Goal: Task Accomplishment & Management: Use online tool/utility

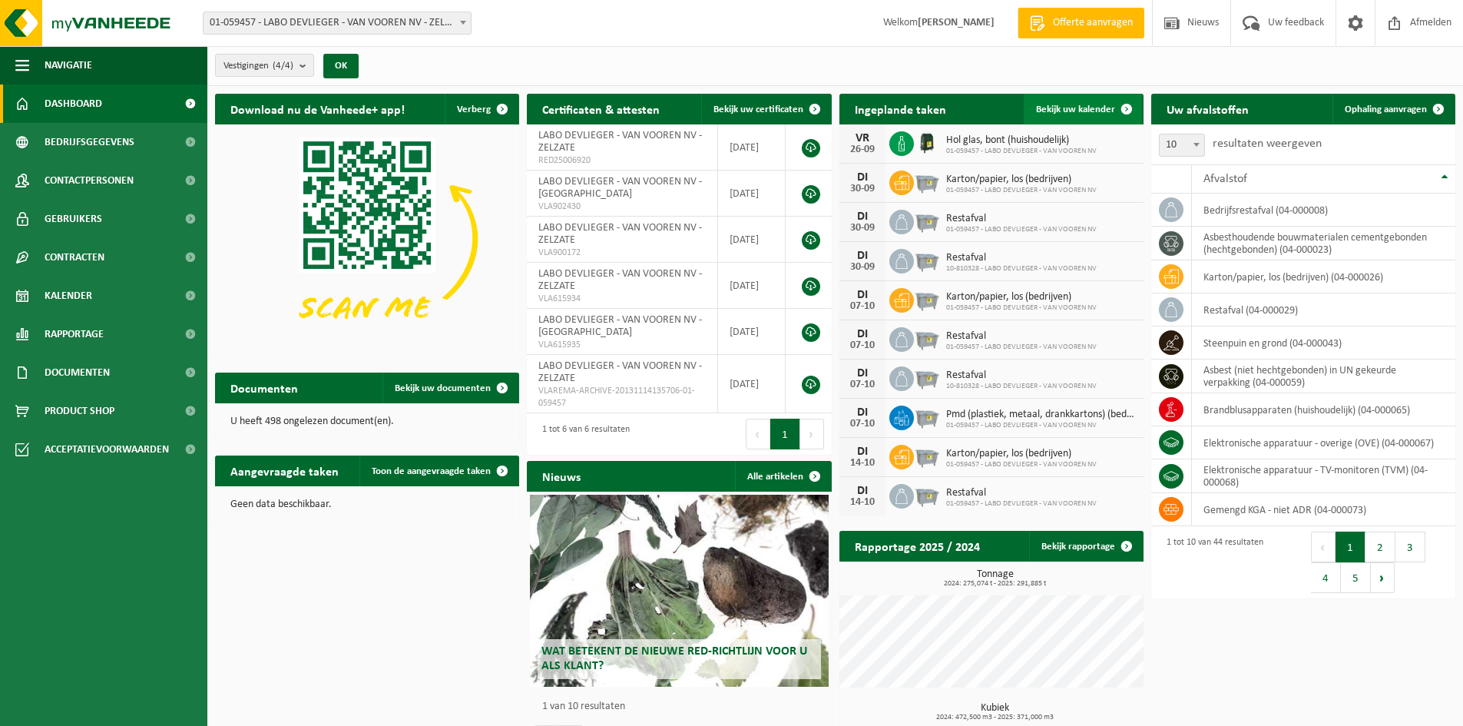
click at [1099, 105] on span "Bekijk uw kalender" at bounding box center [1075, 109] width 79 height 10
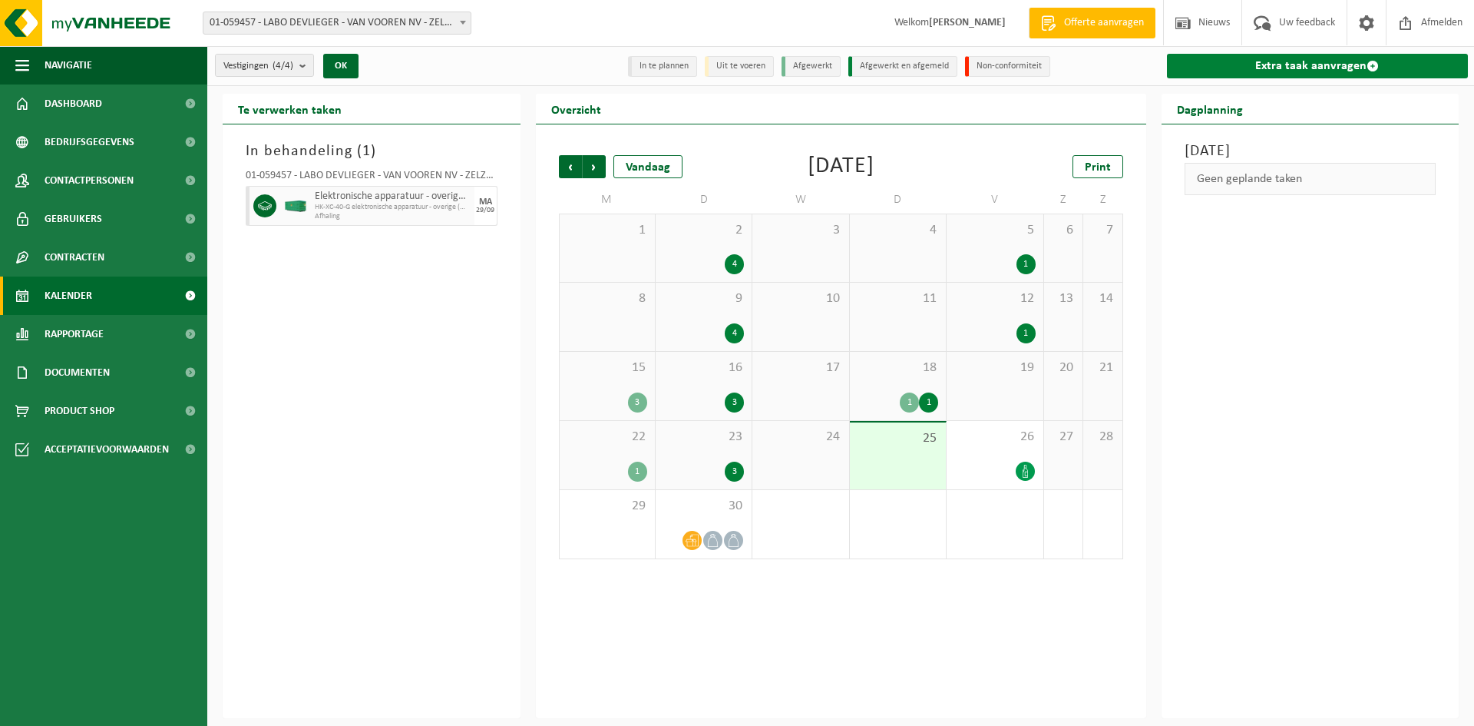
click at [1213, 71] on link "Extra taak aanvragen" at bounding box center [1318, 66] width 302 height 25
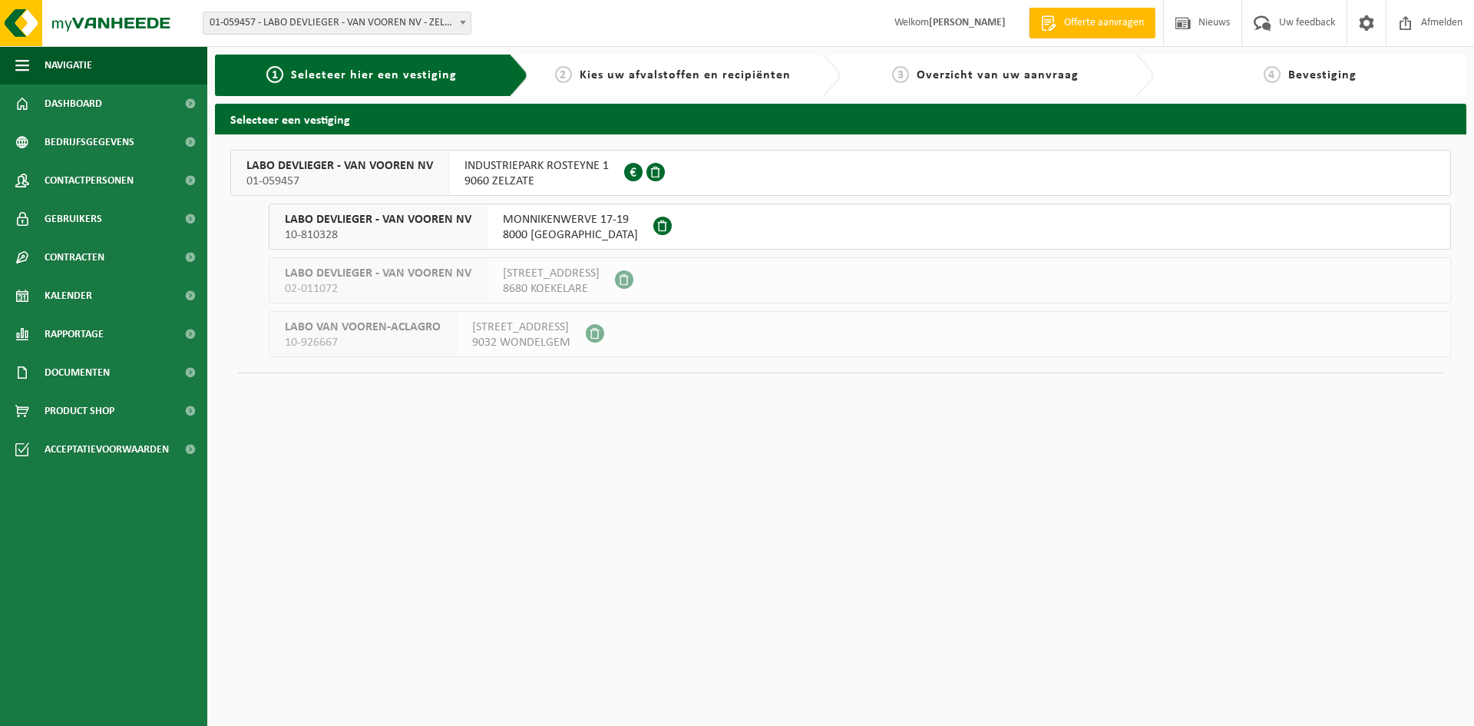
click at [402, 164] on span "LABO DEVLIEGER - VAN VOOREN NV" at bounding box center [339, 165] width 187 height 15
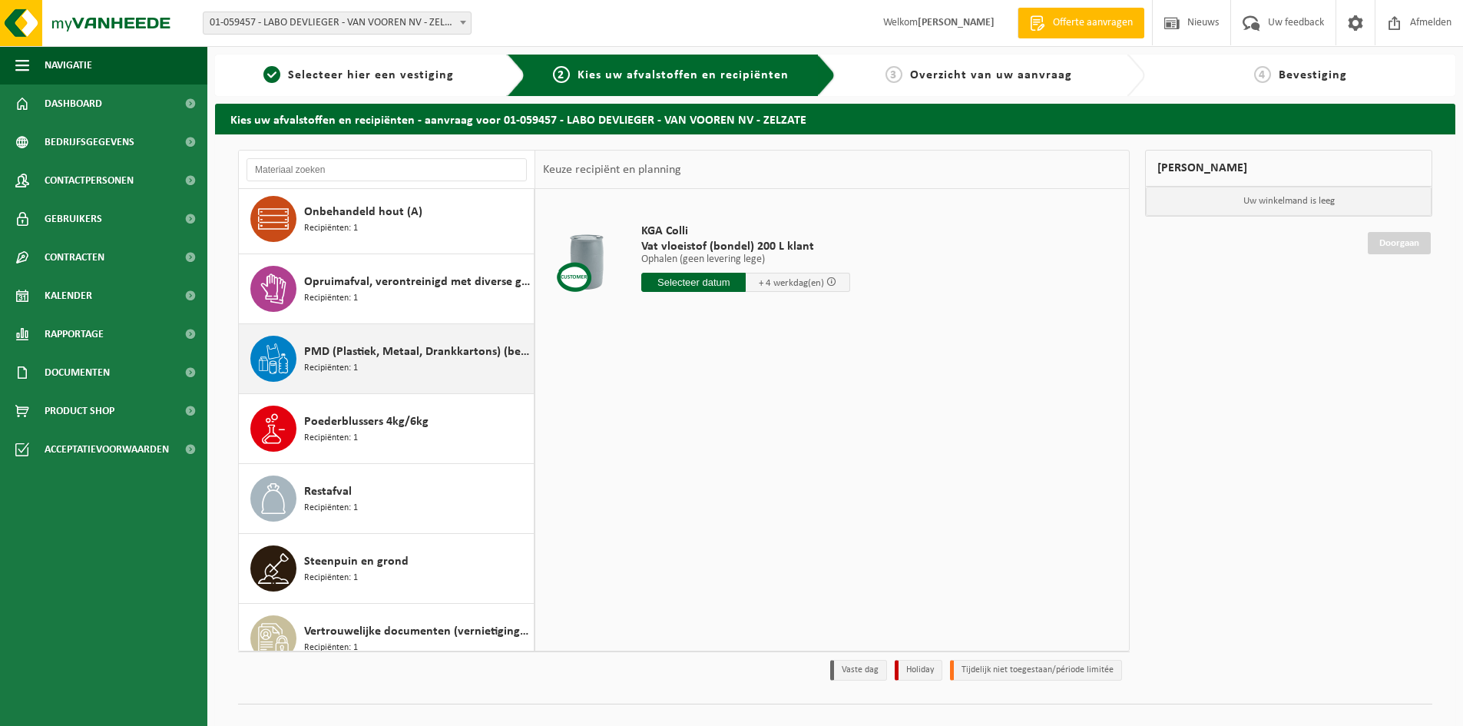
scroll to position [2403, 0]
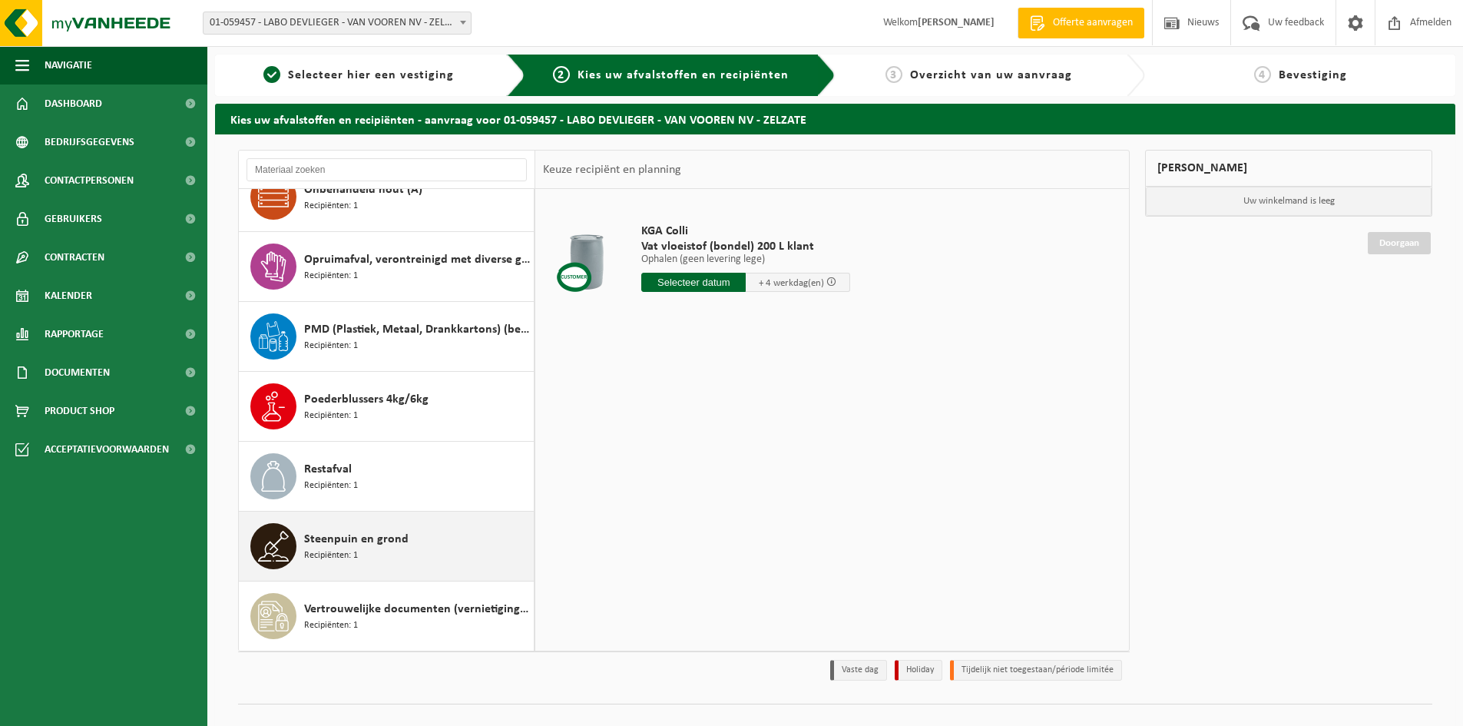
click at [329, 545] on span "Steenpuin en grond" at bounding box center [356, 539] width 104 height 18
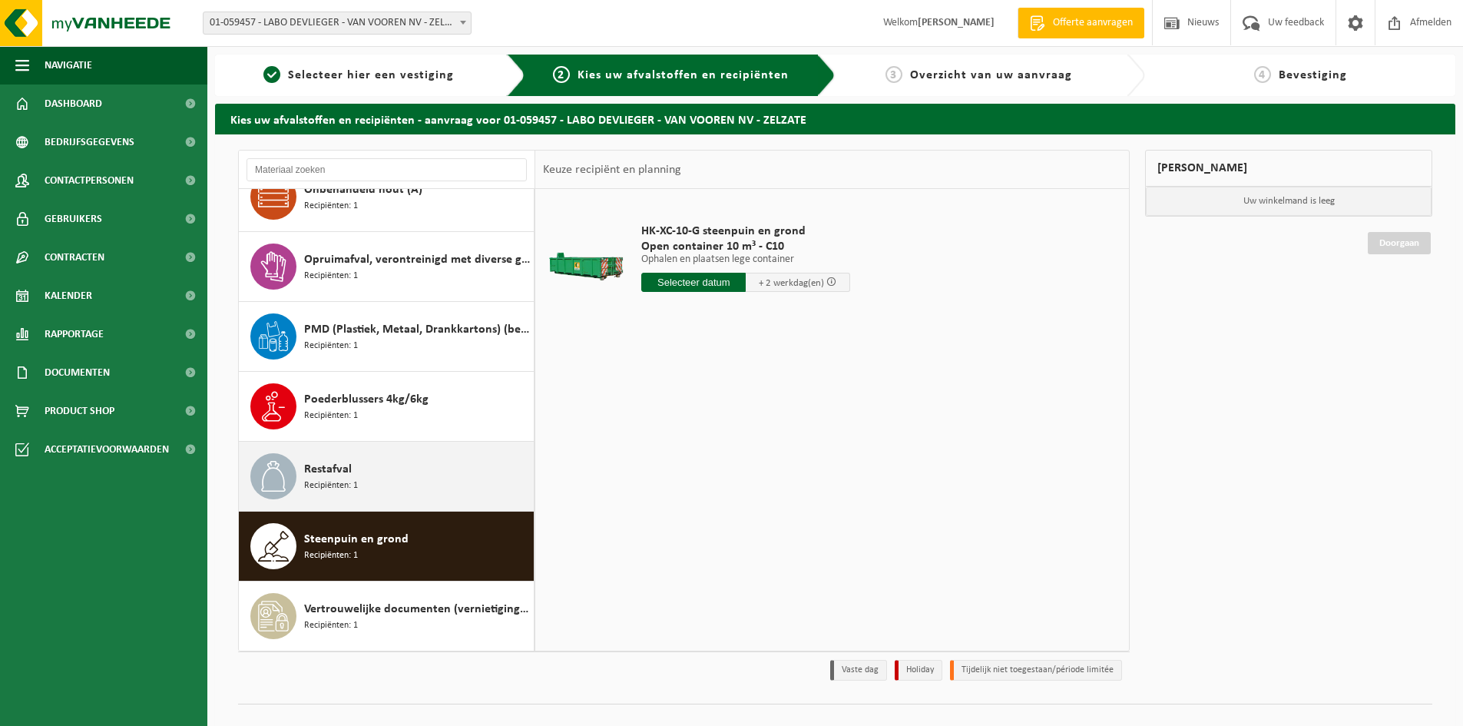
click at [335, 466] on span "Restafval" at bounding box center [328, 469] width 48 height 18
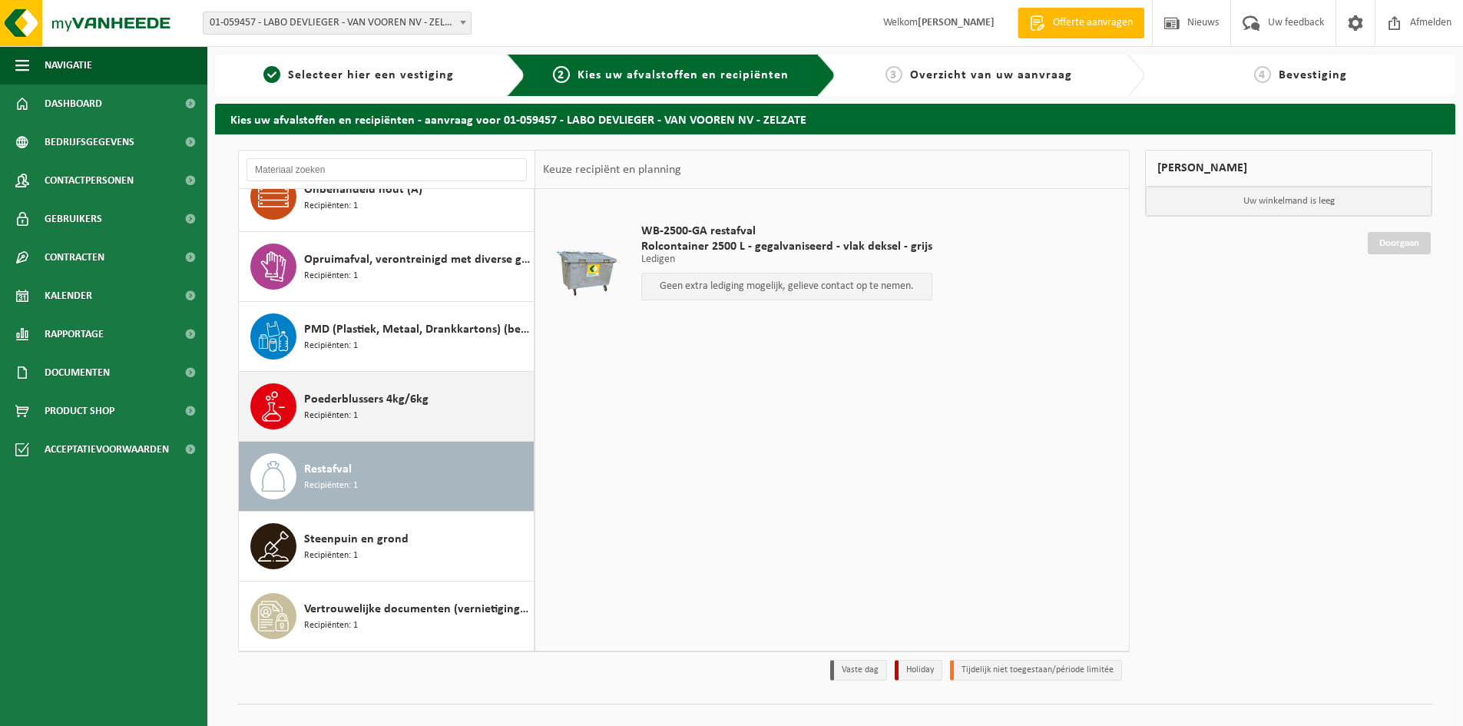
click at [347, 406] on span "Poederblussers 4kg/6kg" at bounding box center [366, 399] width 124 height 18
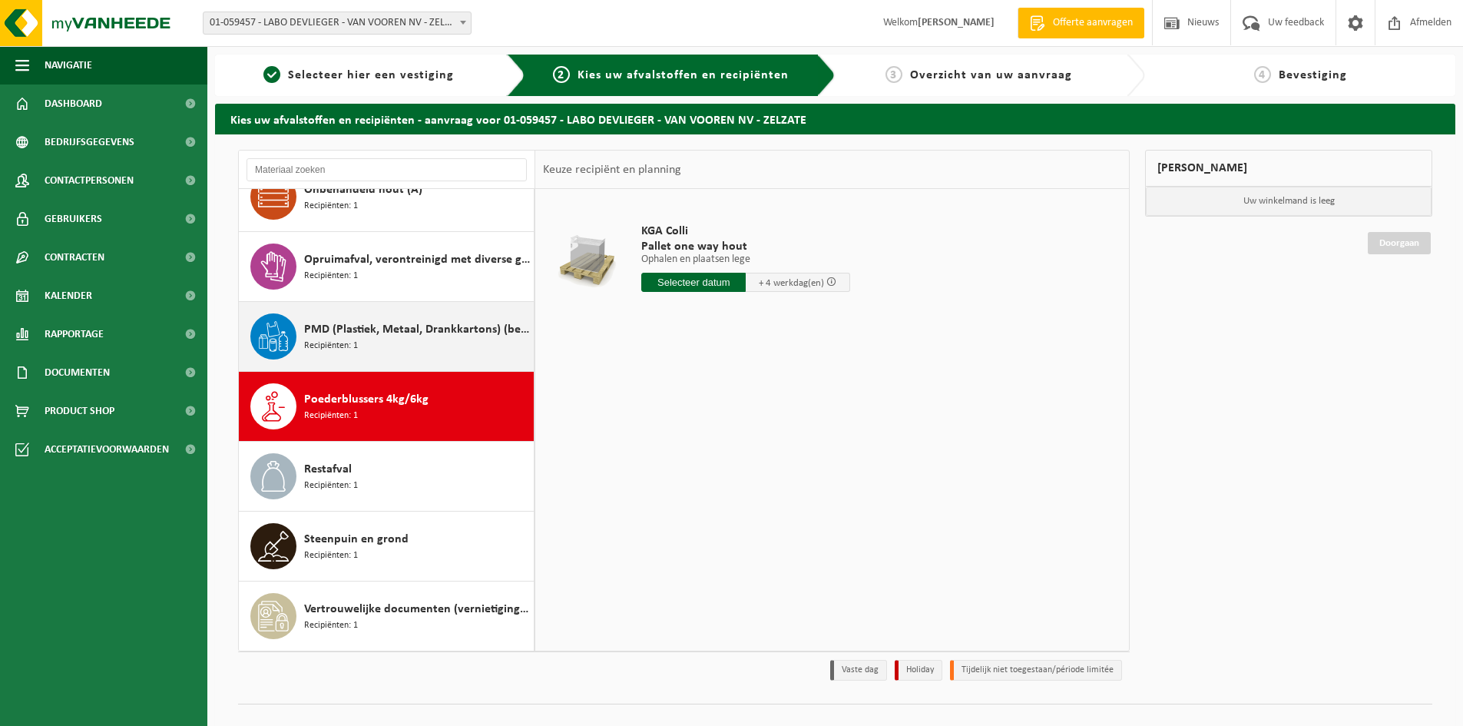
click at [339, 331] on span "PMD (Plastiek, Metaal, Drankkartons) (bedrijven)" at bounding box center [417, 329] width 226 height 18
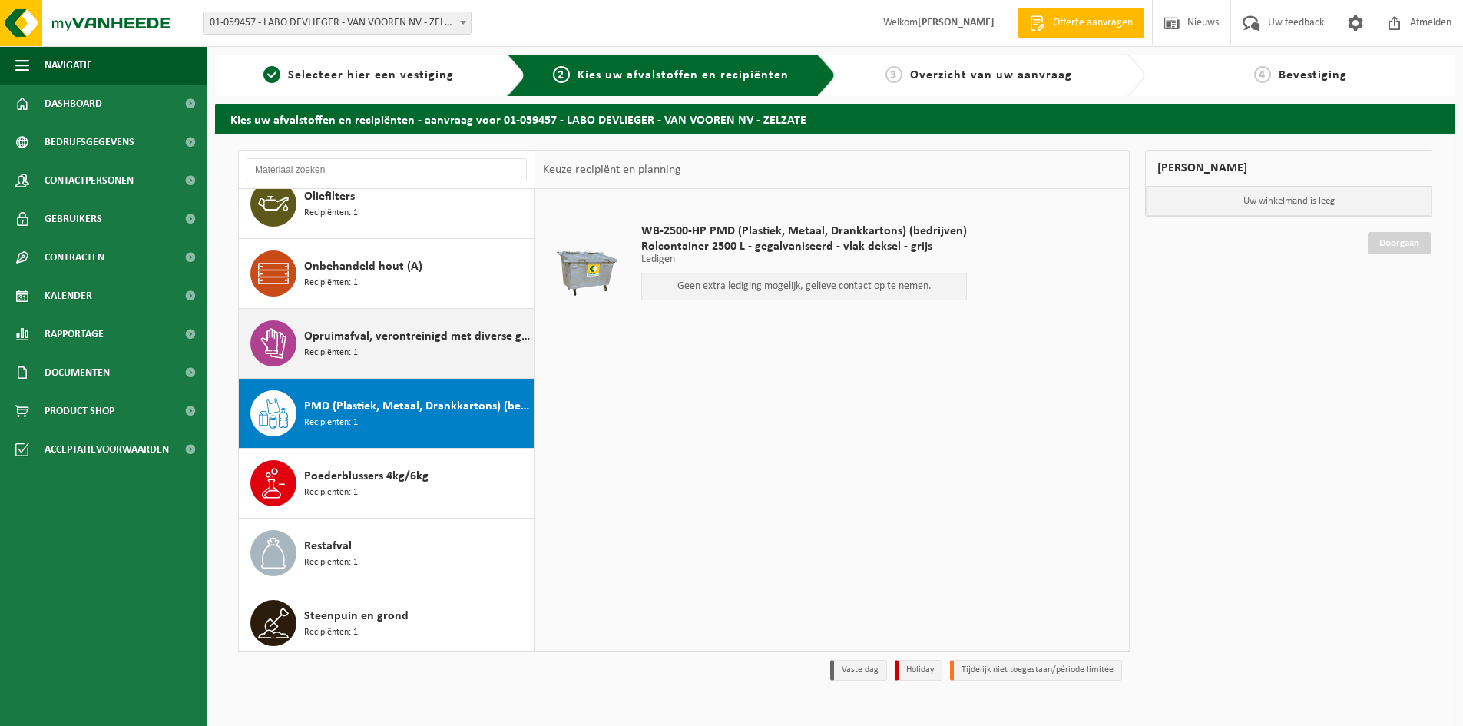
click at [336, 336] on span "Opruimafval, verontreinigd met diverse gevaarlijke afvalstoffen" at bounding box center [417, 336] width 226 height 18
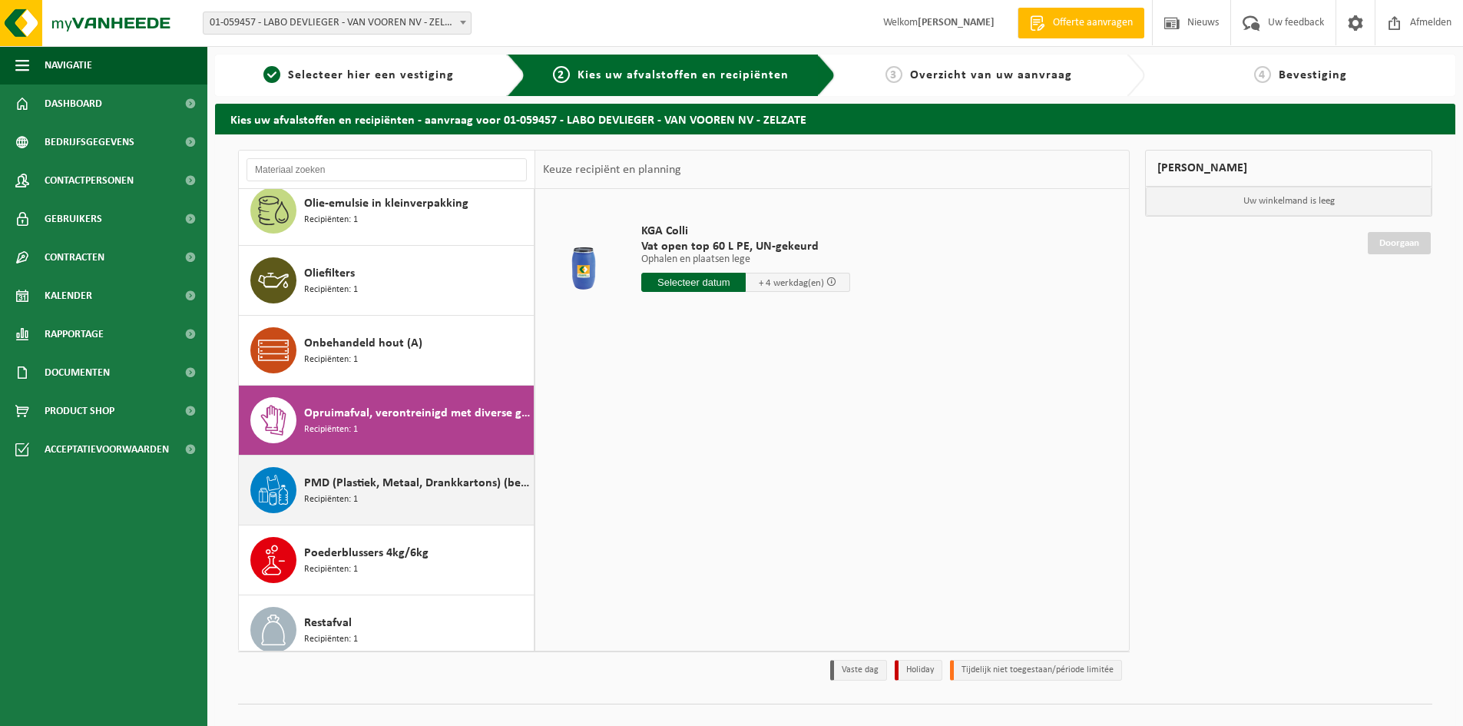
click at [335, 345] on span "Onbehandeld hout (A)" at bounding box center [363, 343] width 118 height 18
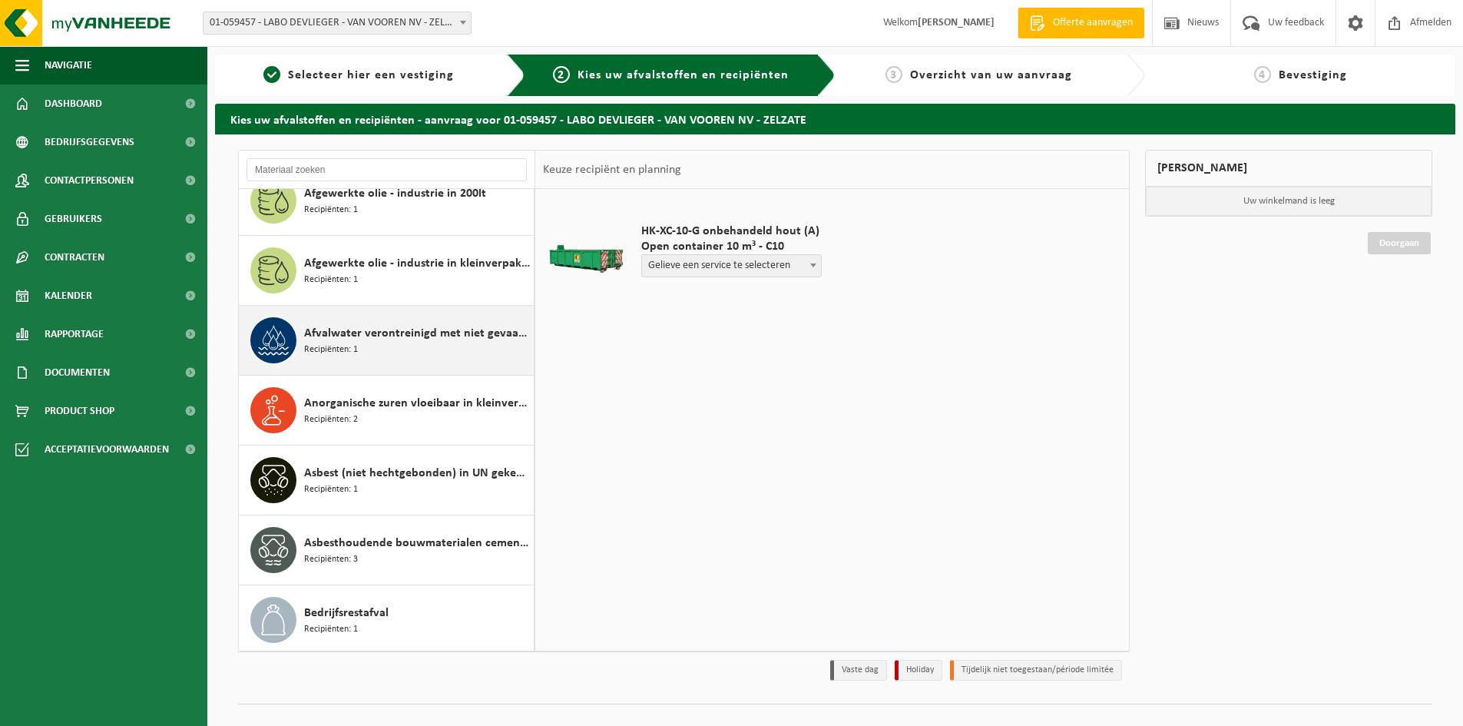
scroll to position [0, 0]
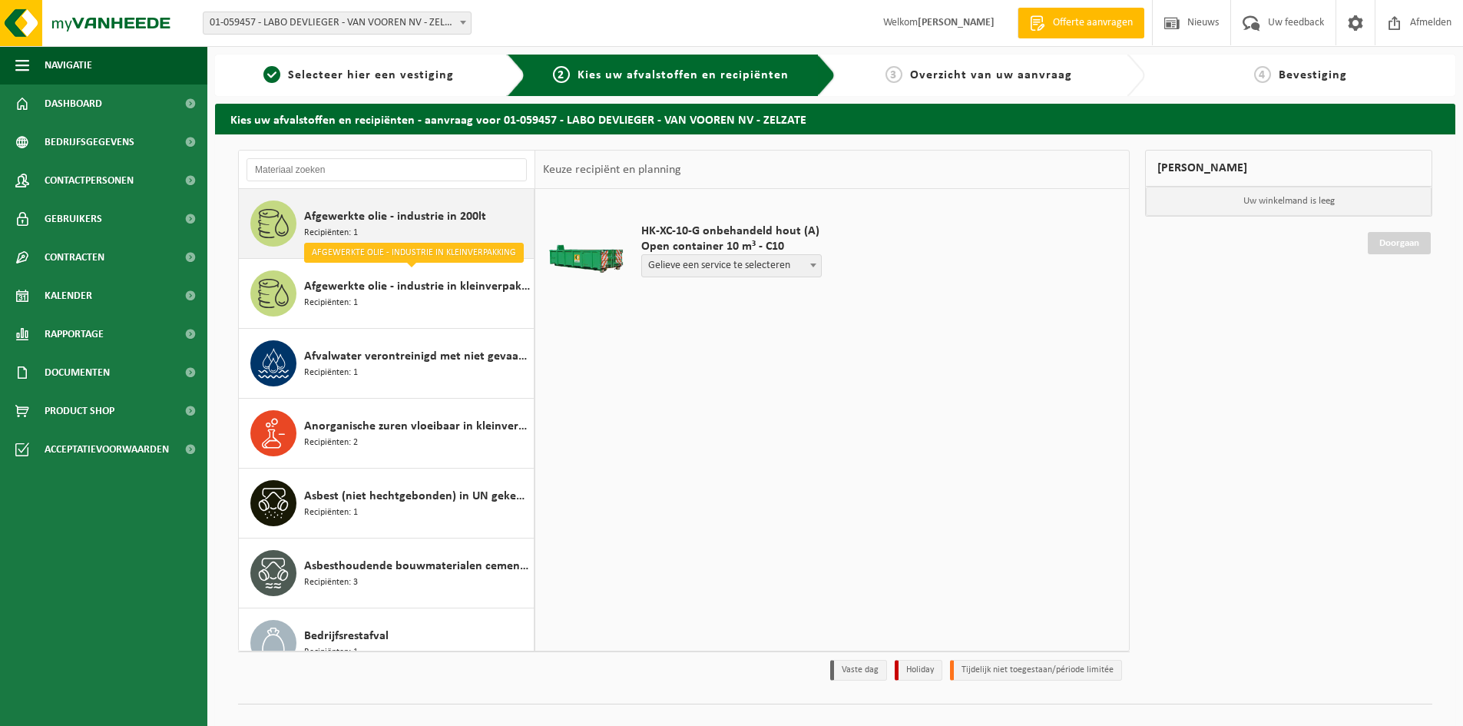
click at [337, 226] on span "Recipiënten: 1" at bounding box center [331, 233] width 54 height 15
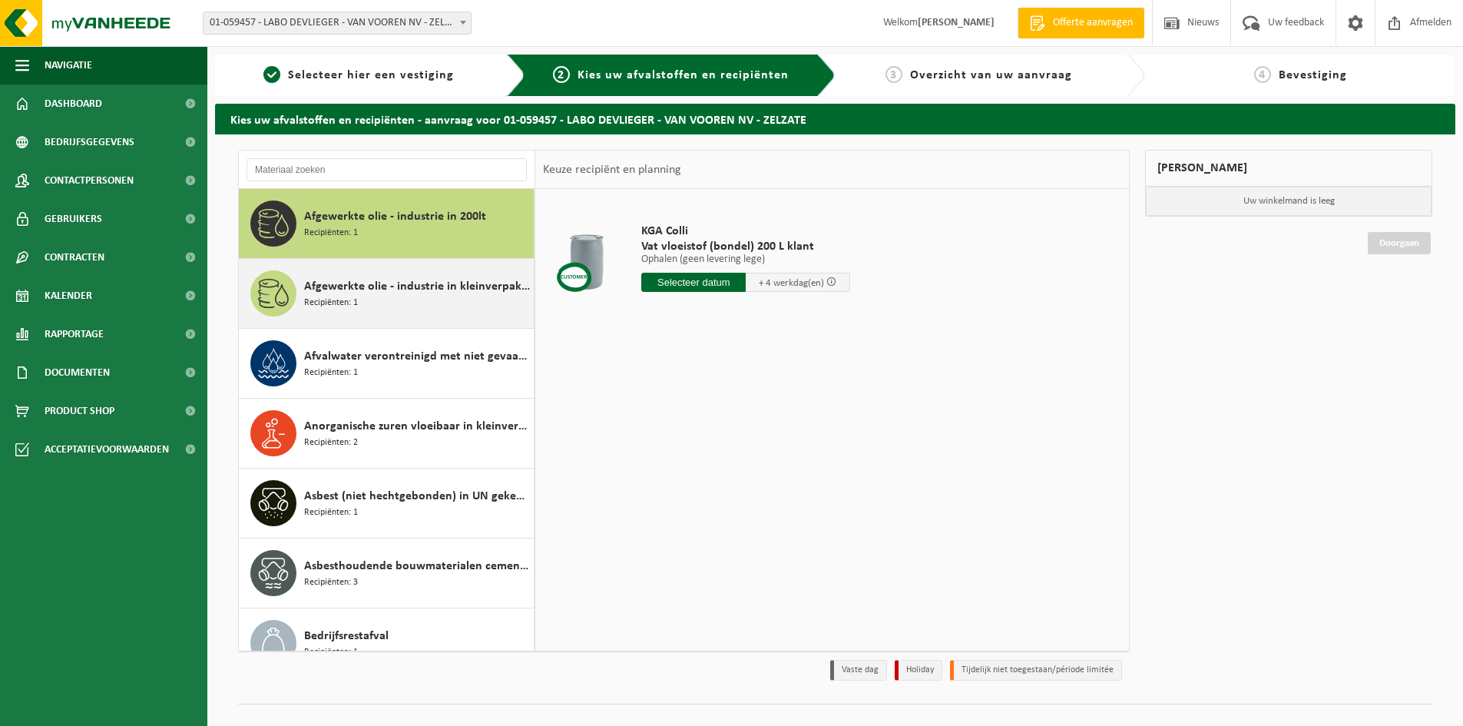
click at [372, 283] on span "Afgewerkte olie - industrie in kleinverpakking" at bounding box center [417, 286] width 226 height 18
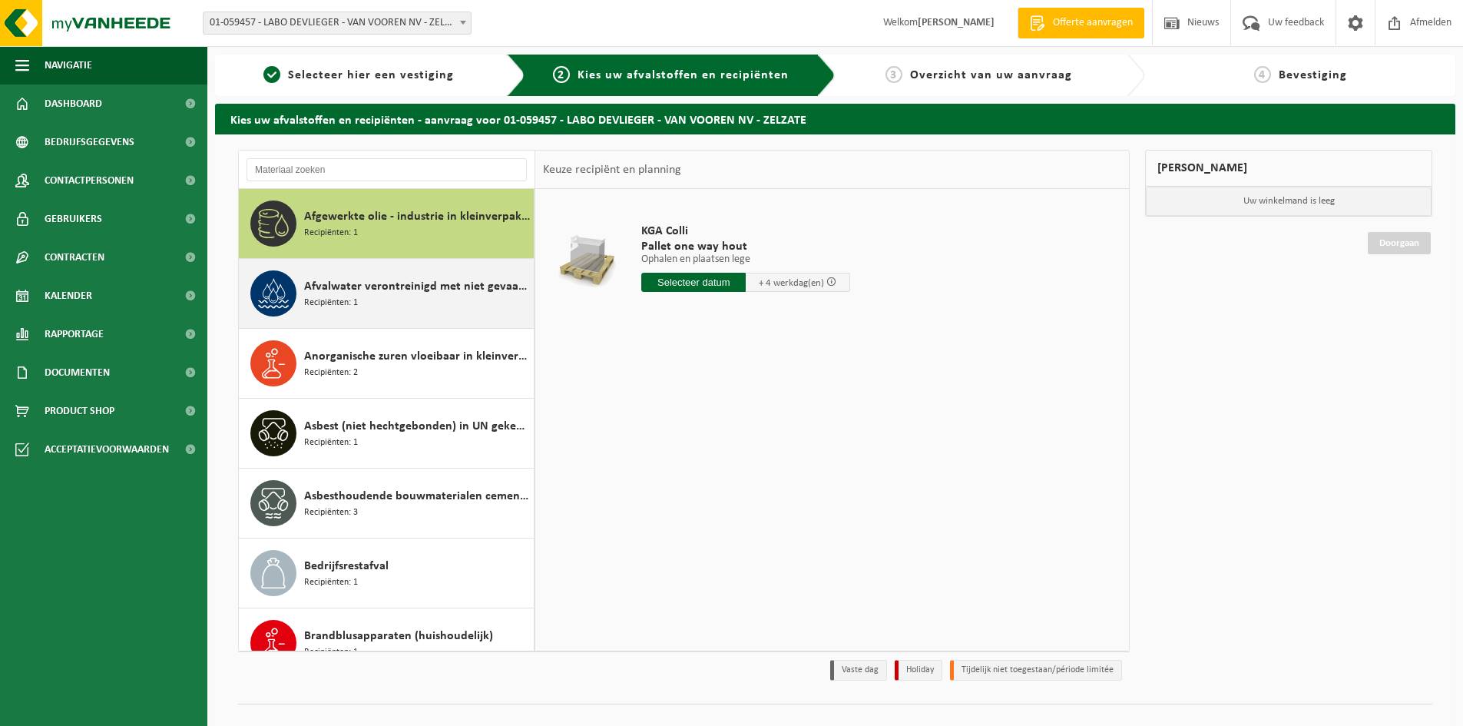
click at [370, 293] on span "Afvalwater verontreinigd met niet gevaarlijke producten 200l" at bounding box center [417, 286] width 226 height 18
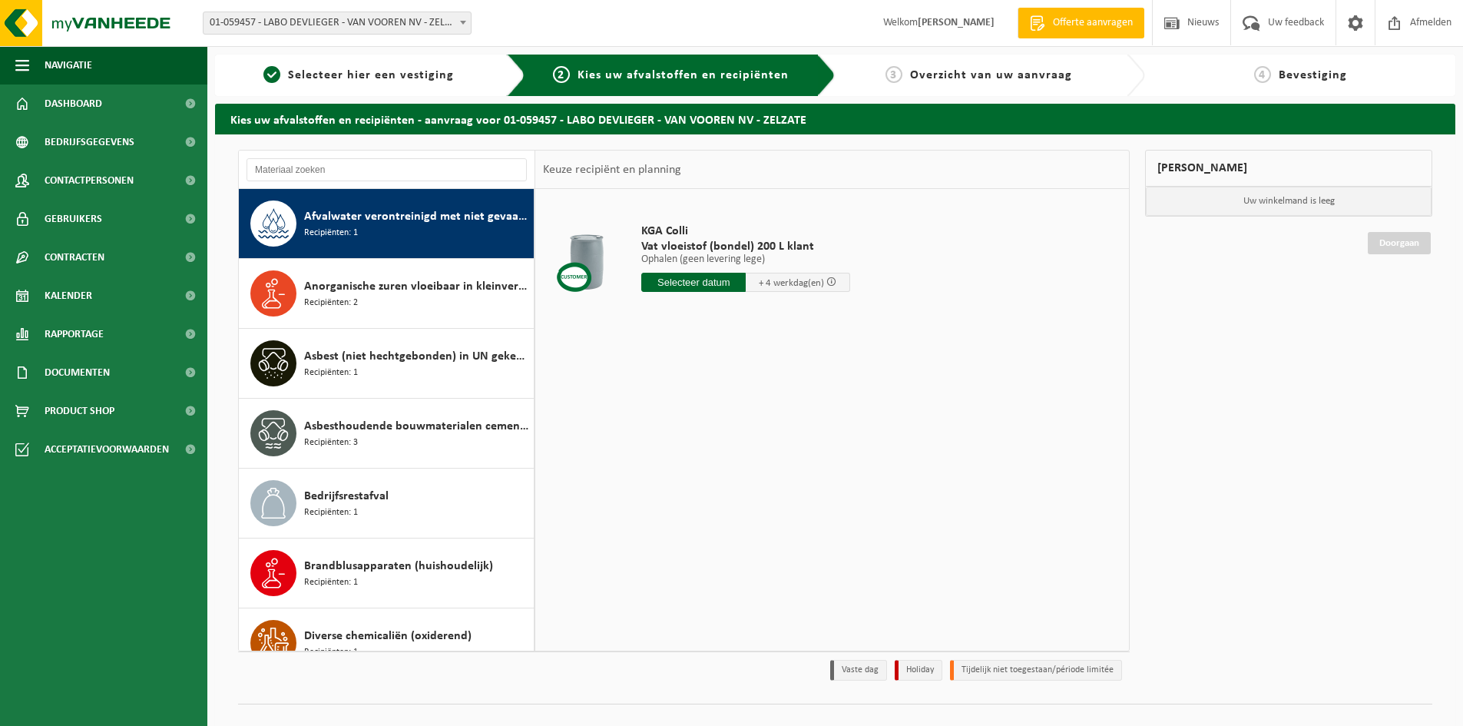
click at [370, 293] on span "Anorganische zuren vloeibaar in kleinverpakking" at bounding box center [417, 286] width 226 height 18
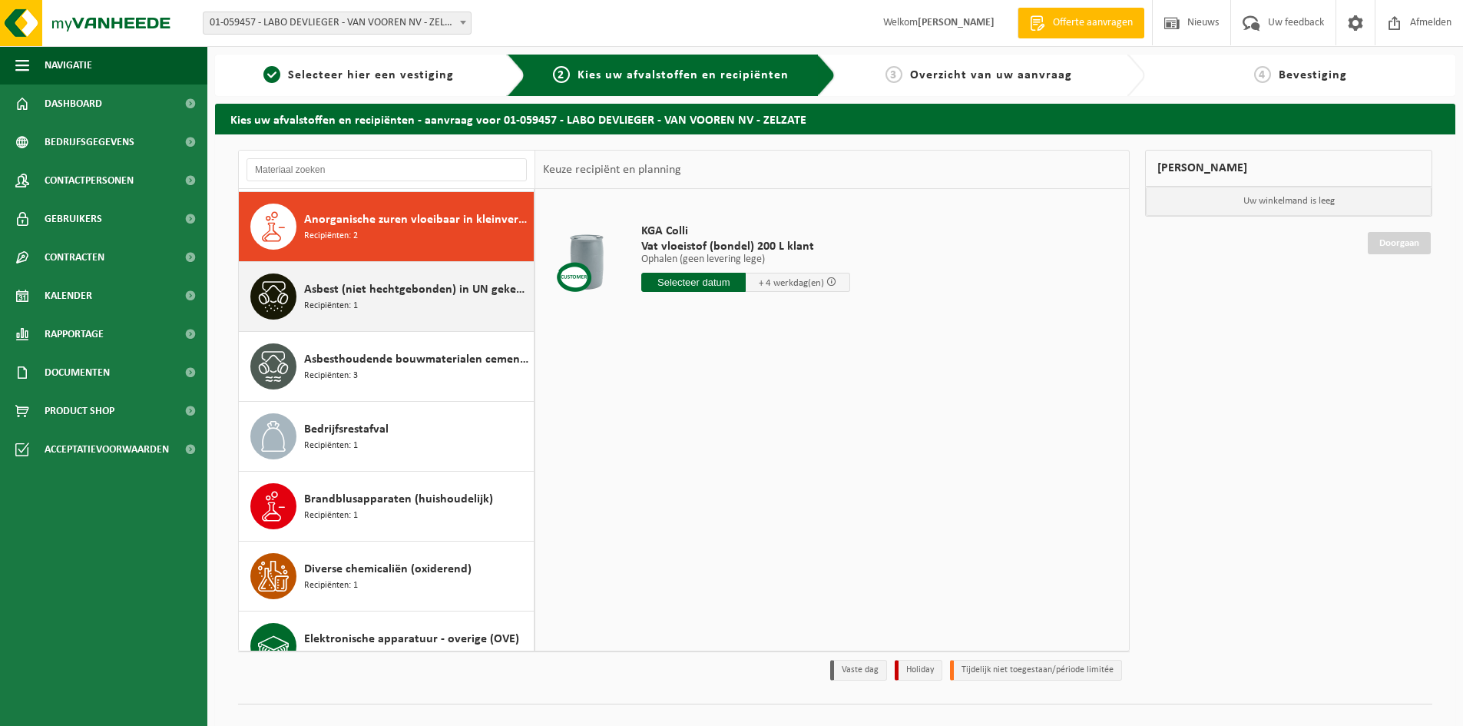
scroll to position [210, 0]
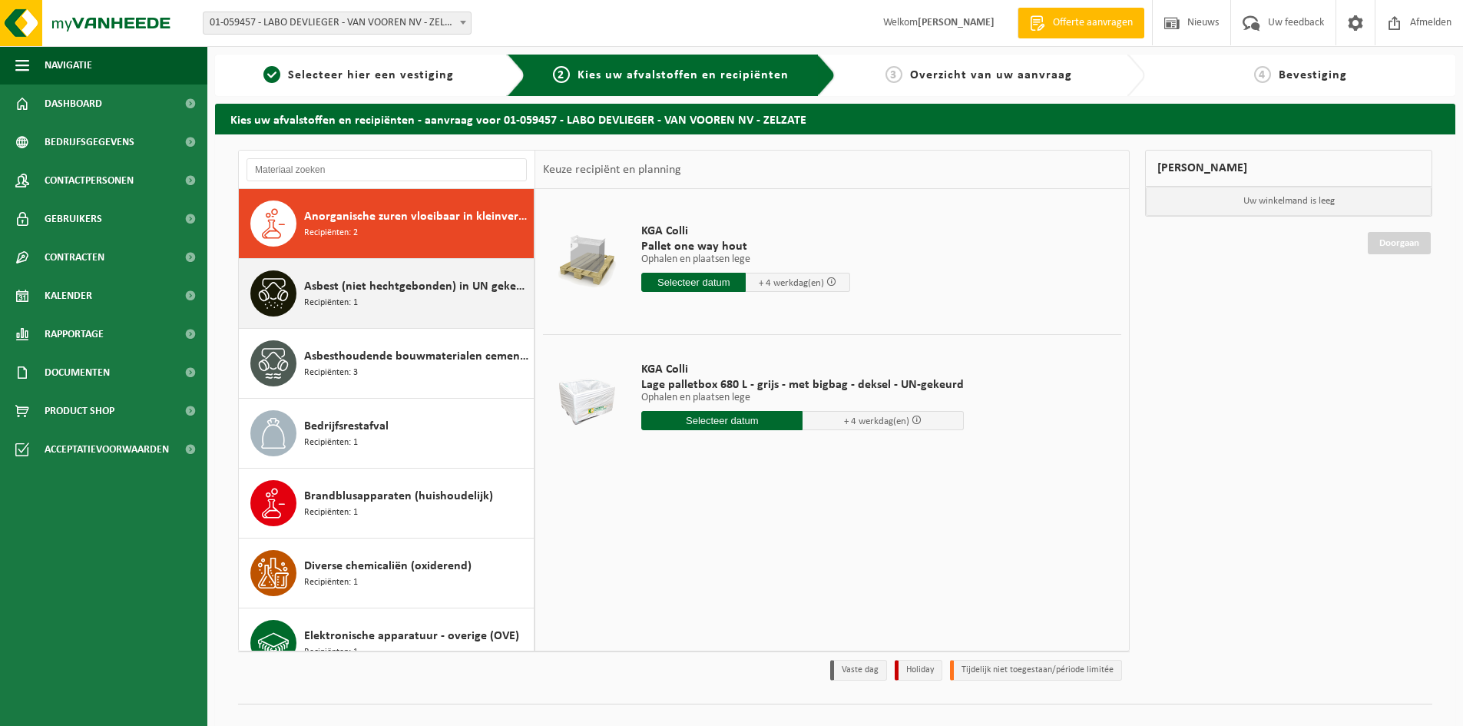
click at [372, 289] on span "Asbest (niet hechtgebonden) in UN gekeurde verpakking" at bounding box center [417, 286] width 226 height 18
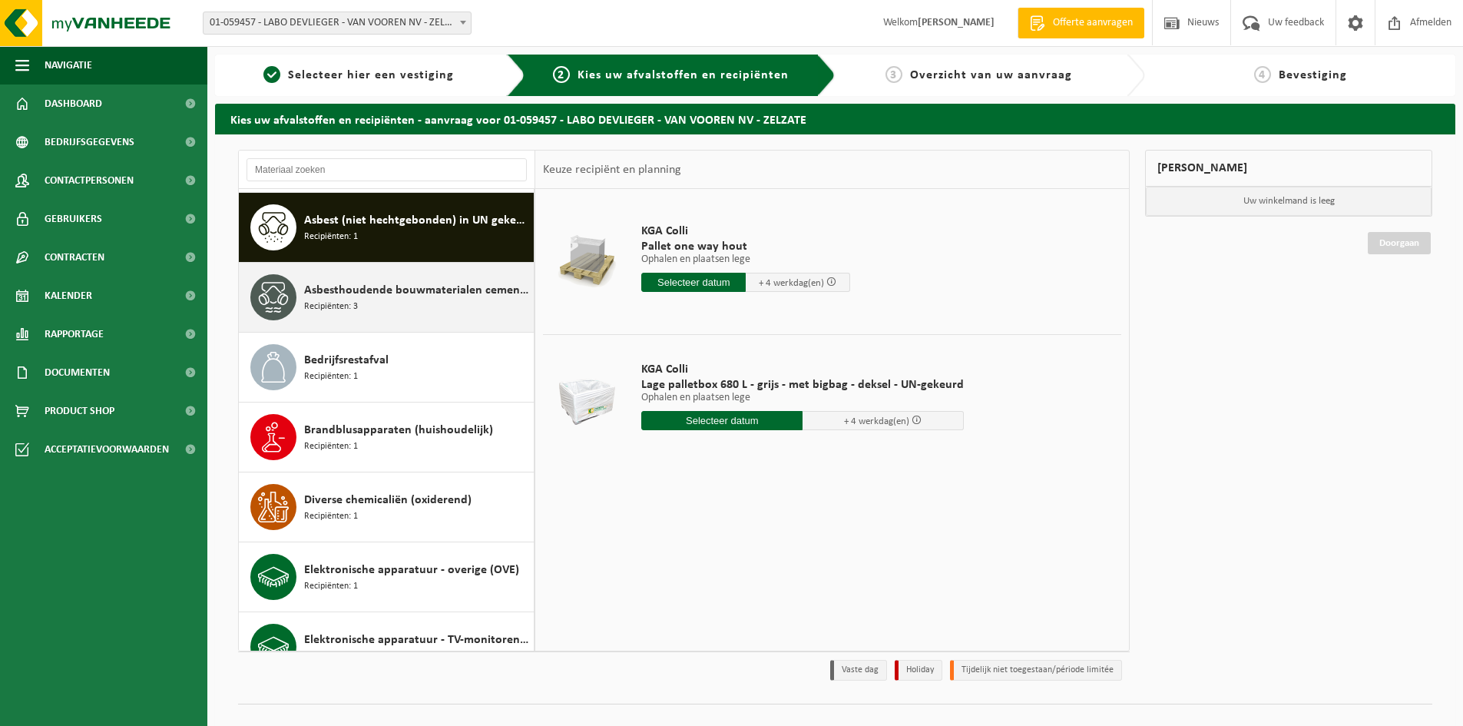
scroll to position [280, 0]
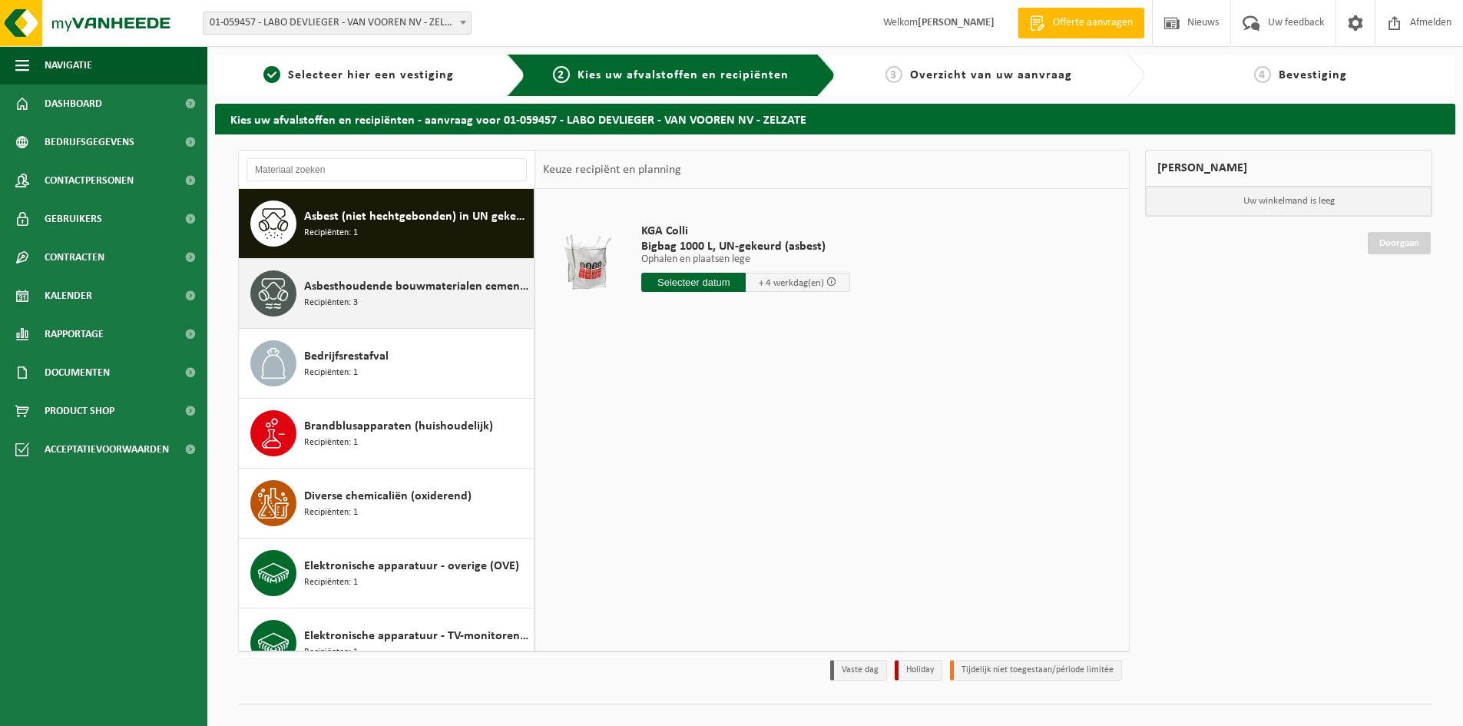
click at [372, 288] on span "Asbesthoudende bouwmaterialen cementgebonden (hechtgebonden)" at bounding box center [417, 286] width 226 height 18
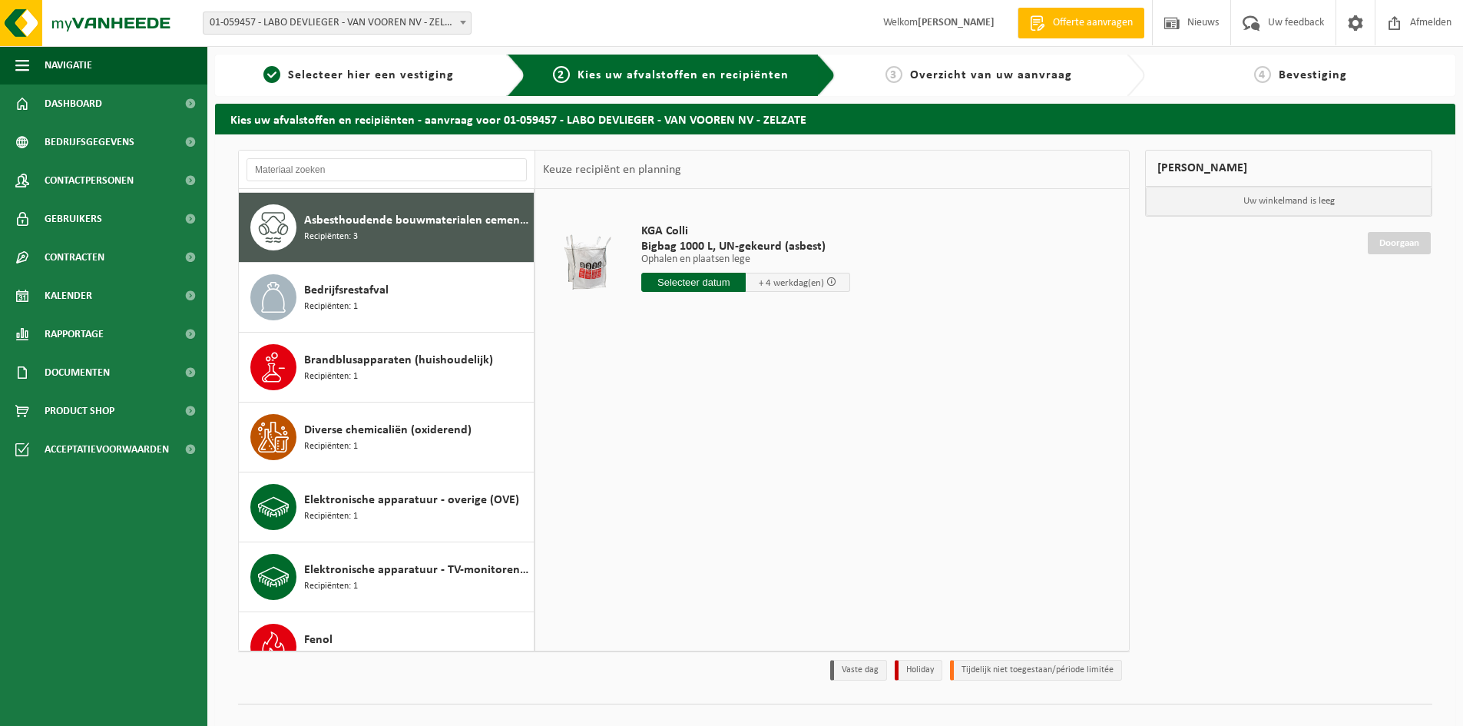
scroll to position [349, 0]
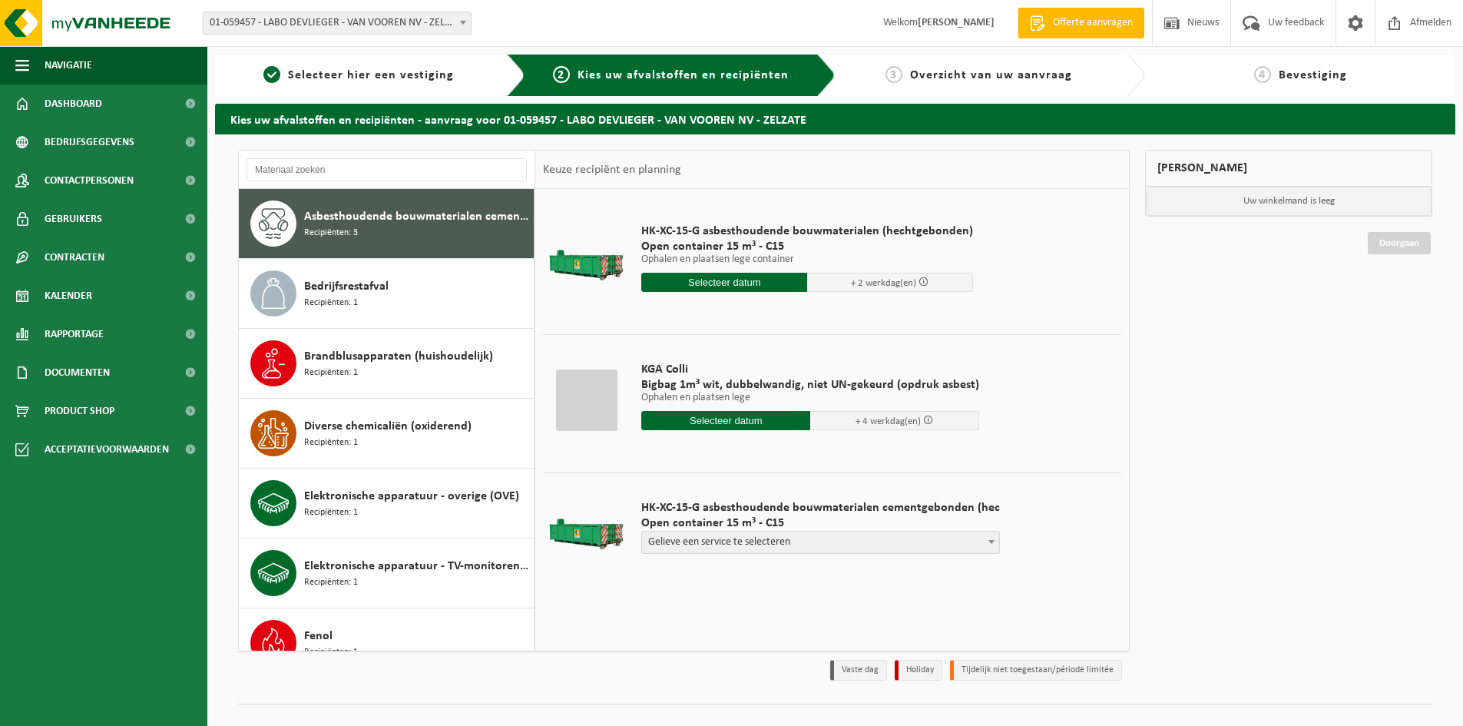
click at [372, 288] on span "Bedrijfsrestafval" at bounding box center [346, 286] width 84 height 18
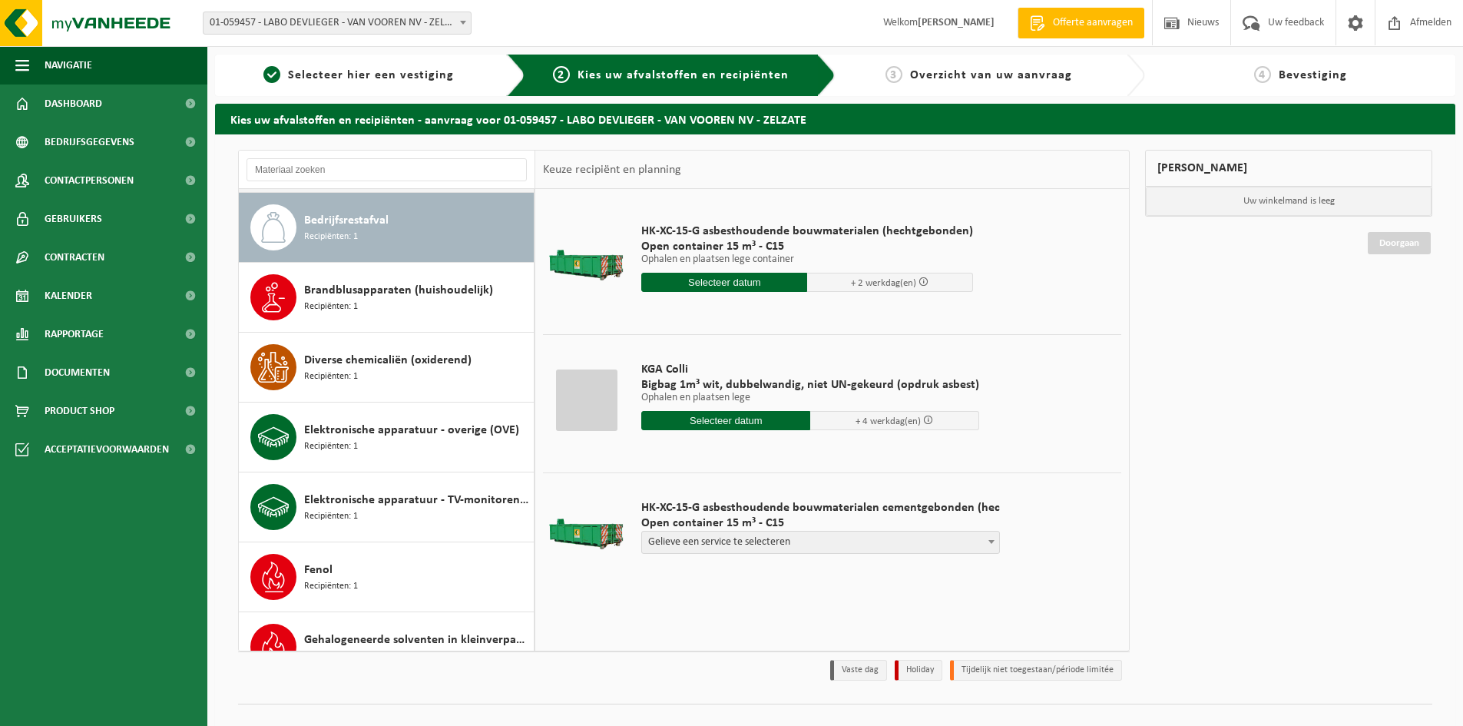
scroll to position [419, 0]
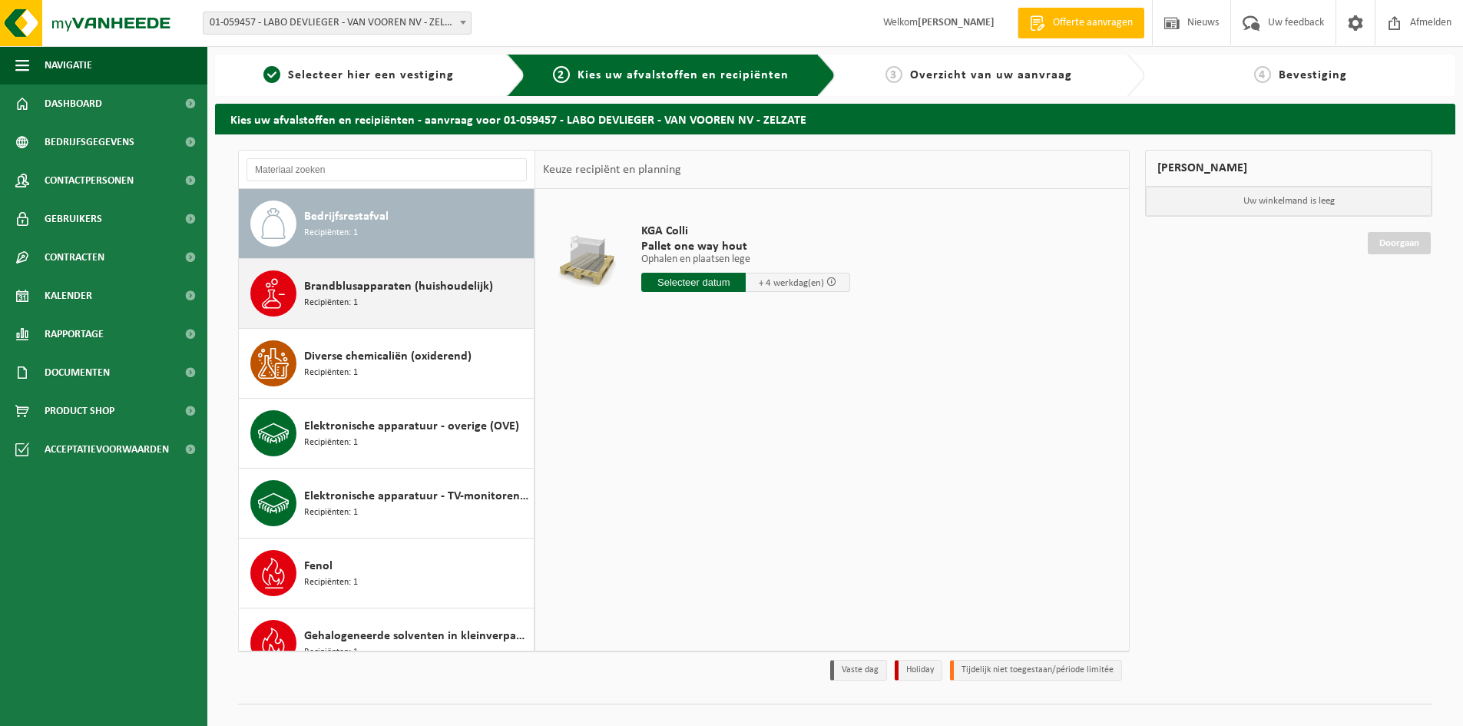
click at [389, 288] on span "Brandblusapparaten (huishoudelijk)" at bounding box center [398, 286] width 189 height 18
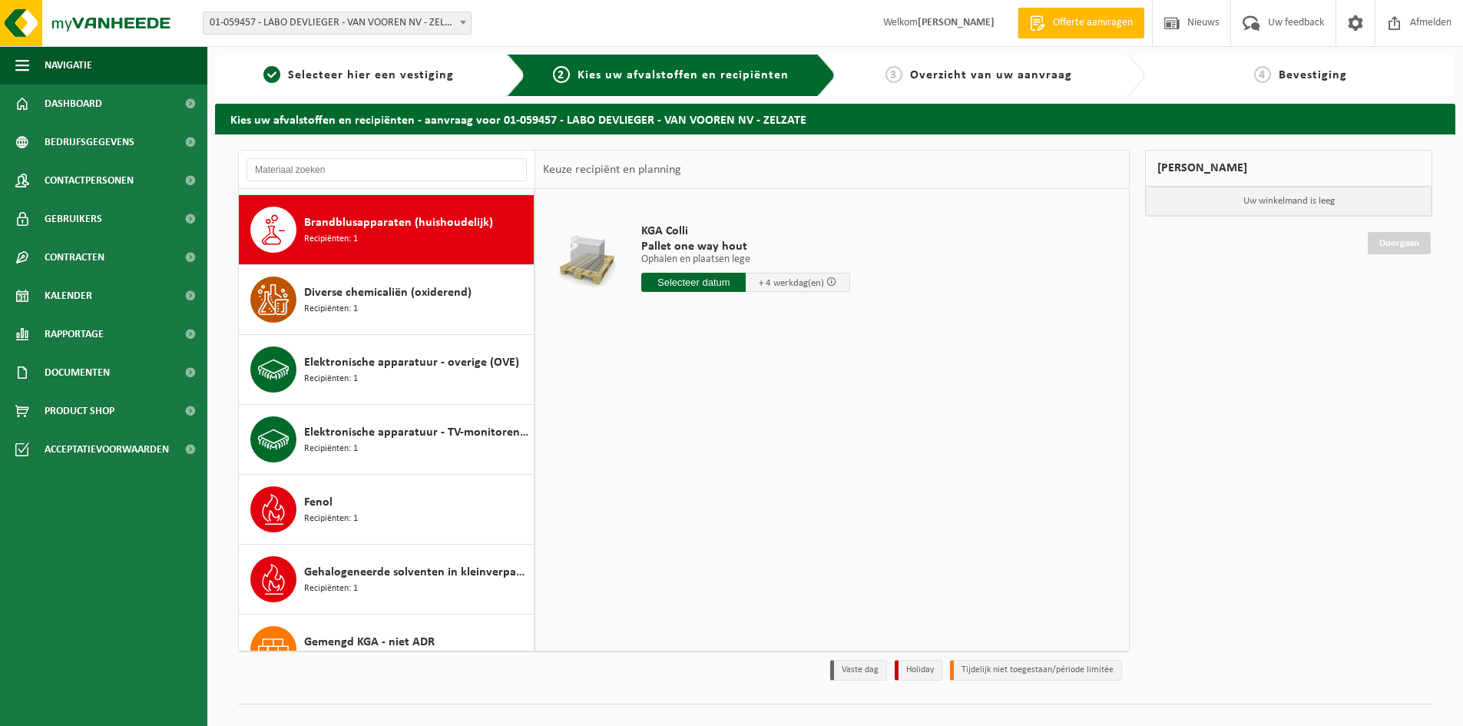
scroll to position [489, 0]
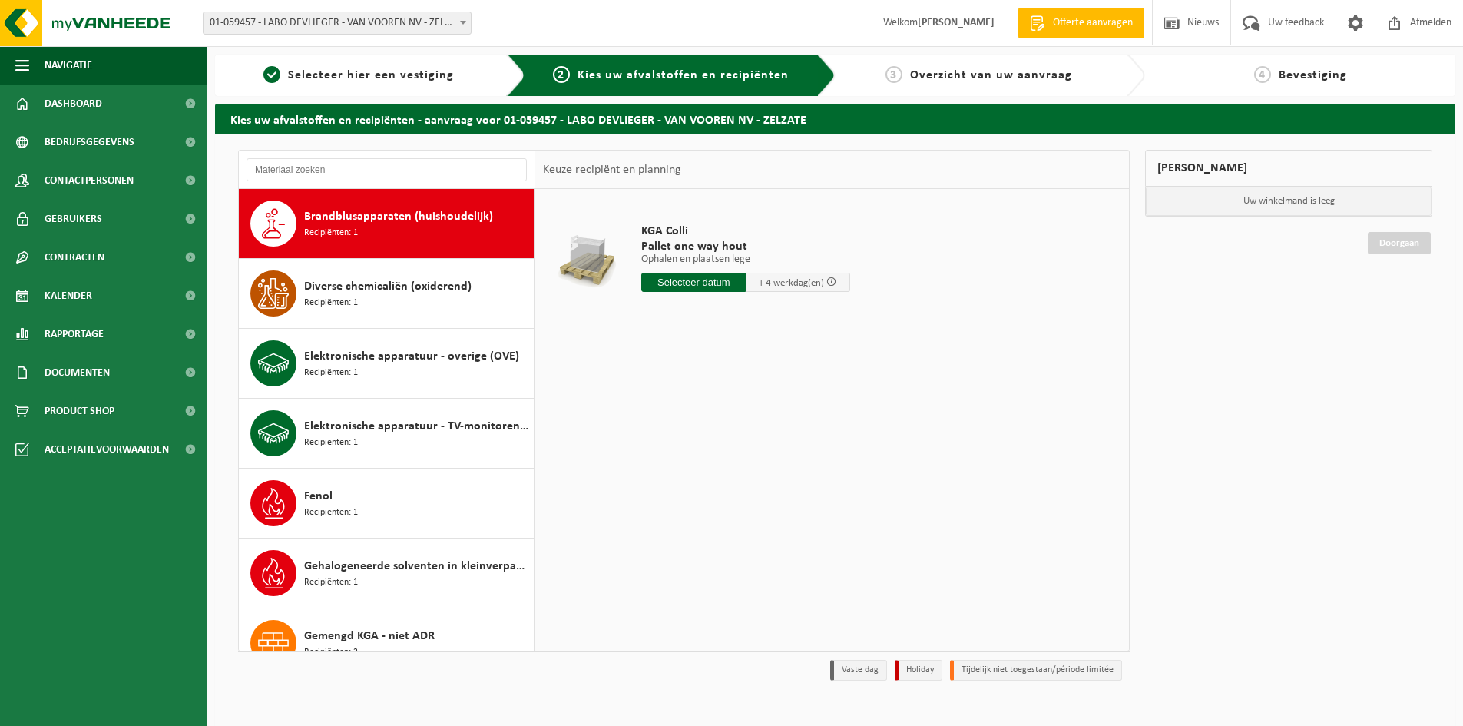
click at [389, 288] on span "Diverse chemicaliën (oxiderend)" at bounding box center [387, 286] width 167 height 18
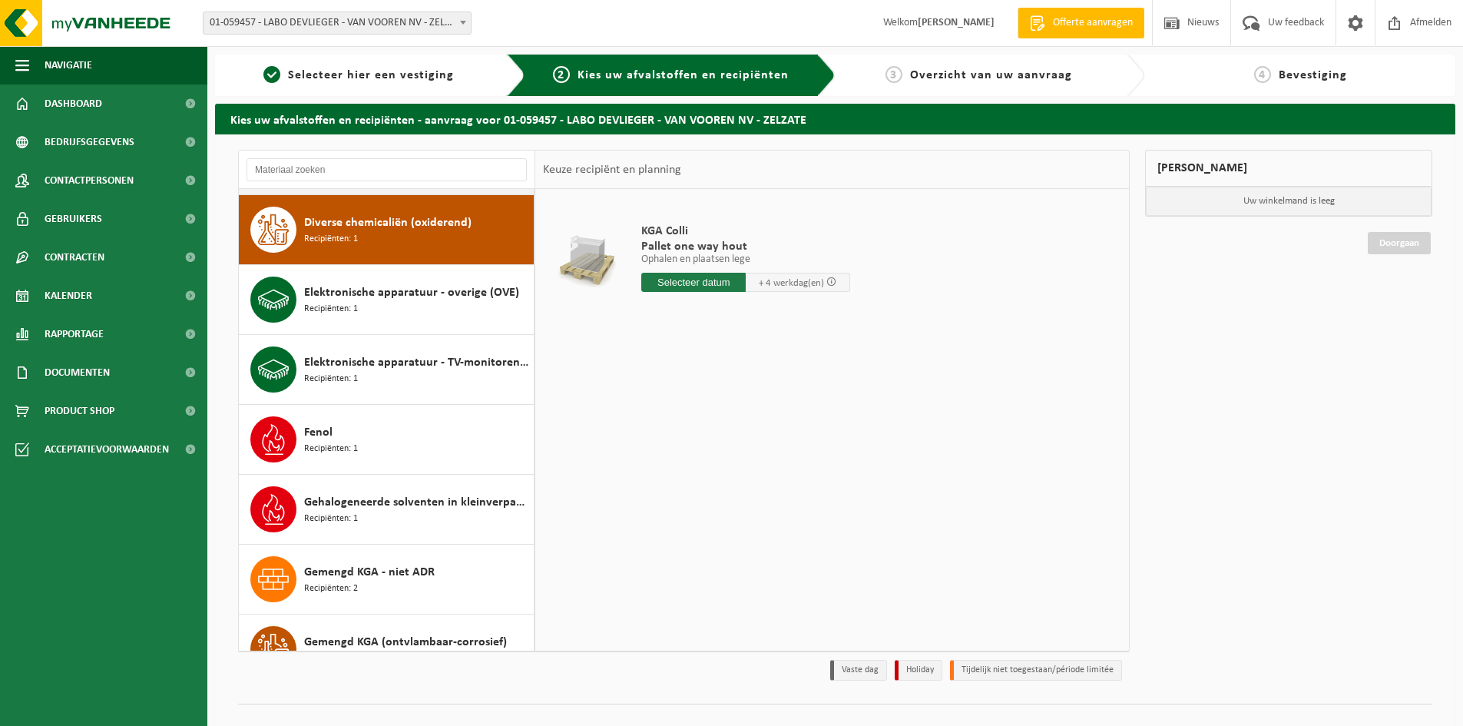
scroll to position [559, 0]
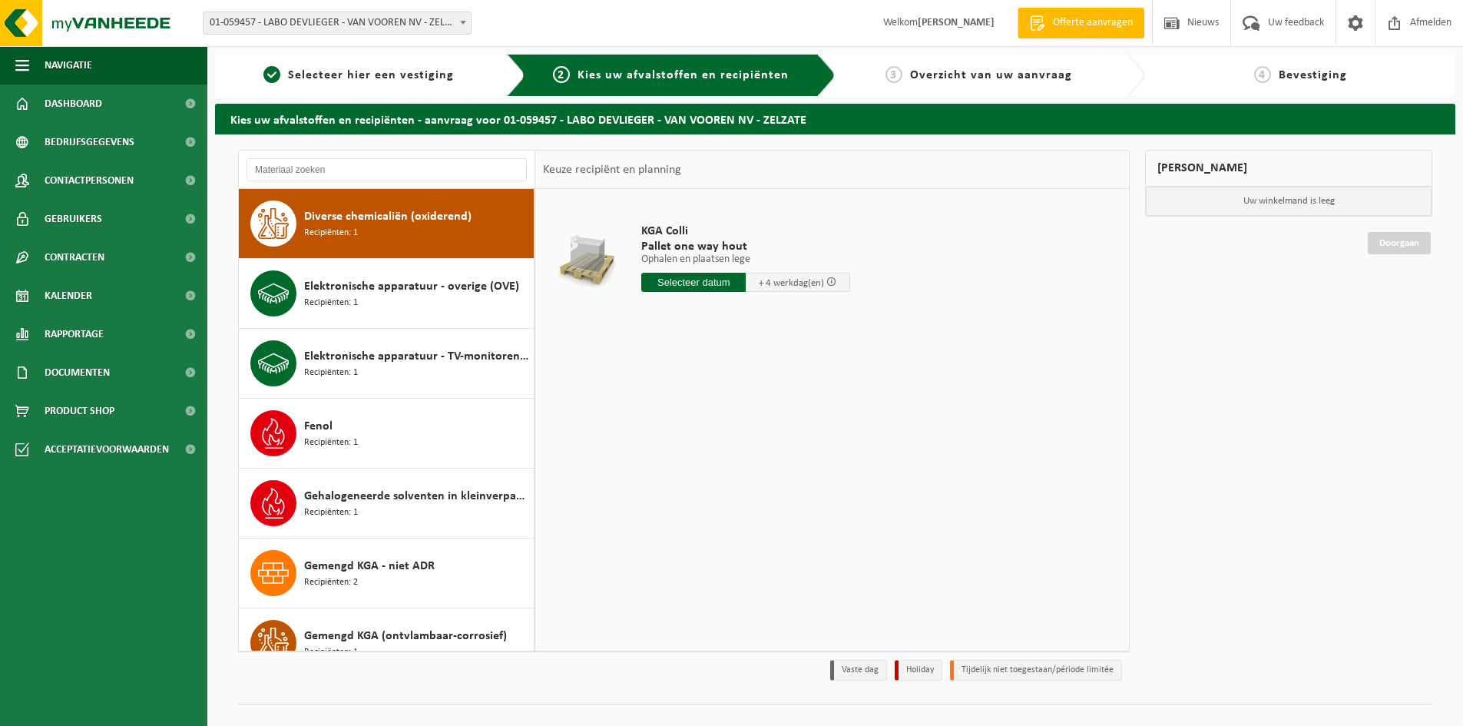
click at [389, 288] on span "Elektronische apparatuur - overige (OVE)" at bounding box center [411, 286] width 215 height 18
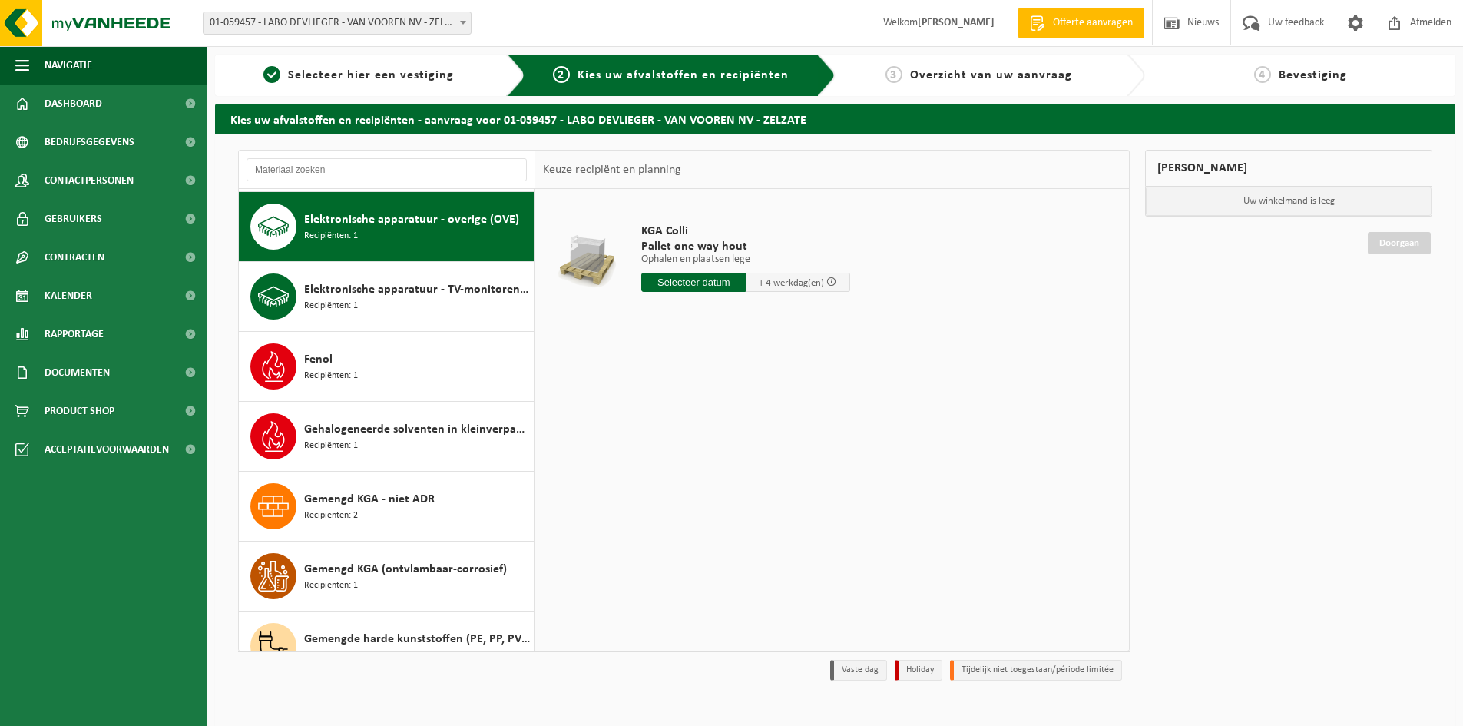
scroll to position [629, 0]
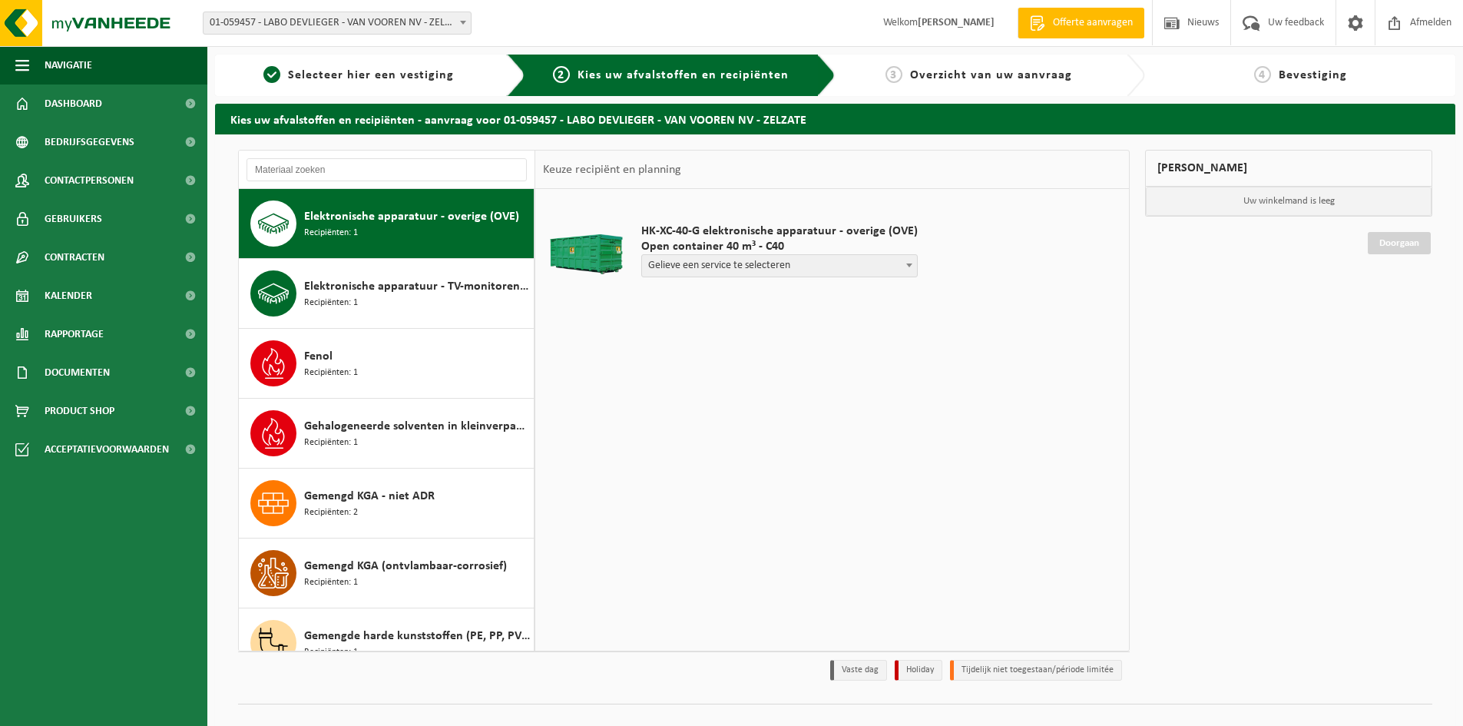
click at [389, 288] on span "Elektronische apparatuur - TV-monitoren (TVM)" at bounding box center [417, 286] width 226 height 18
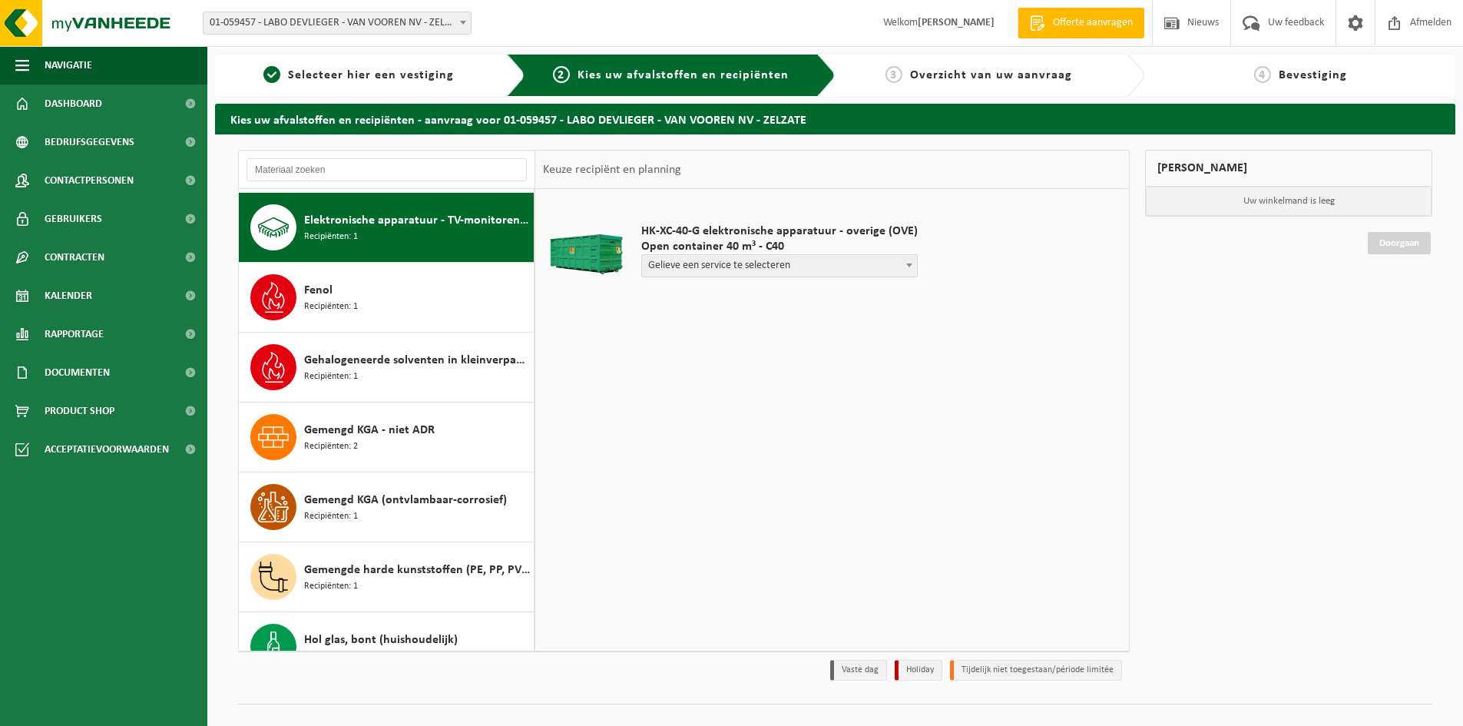
scroll to position [699, 0]
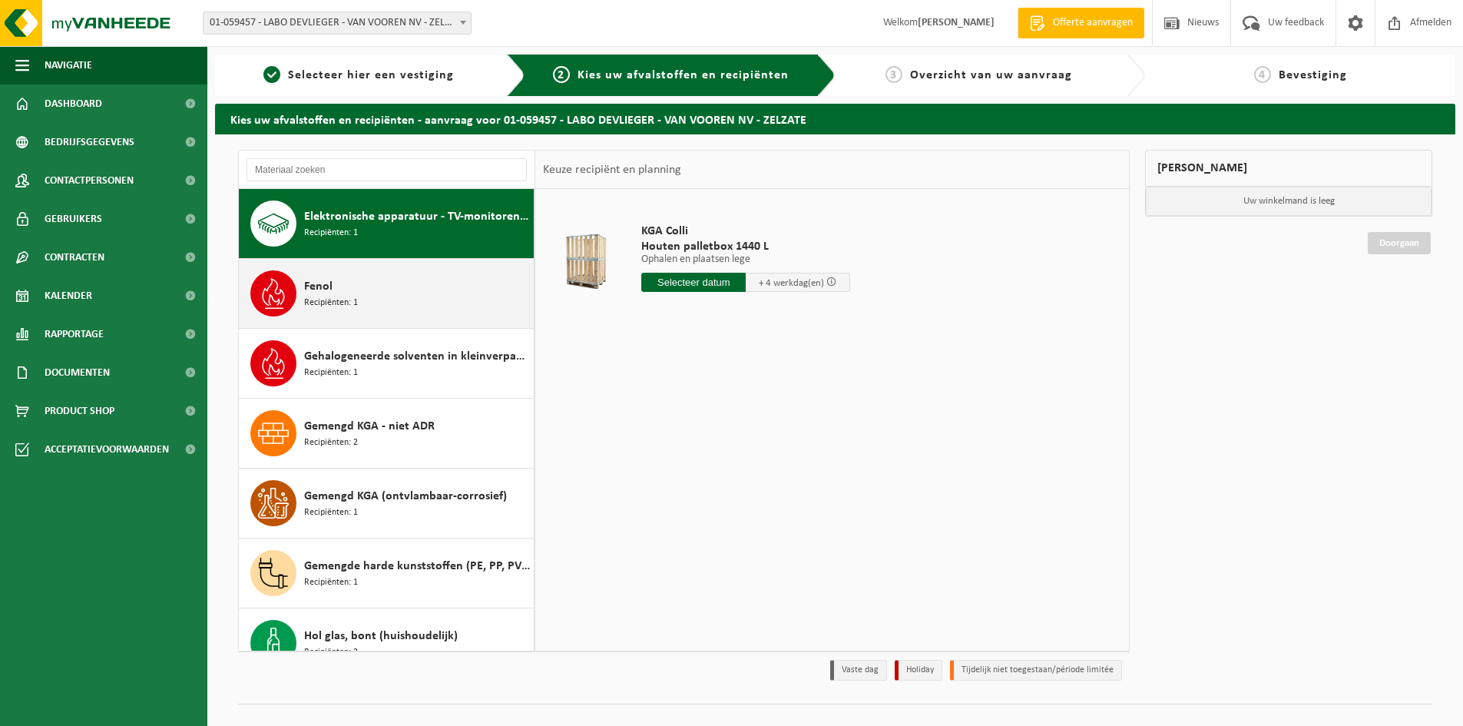
click at [323, 286] on span "Fenol" at bounding box center [318, 286] width 28 height 18
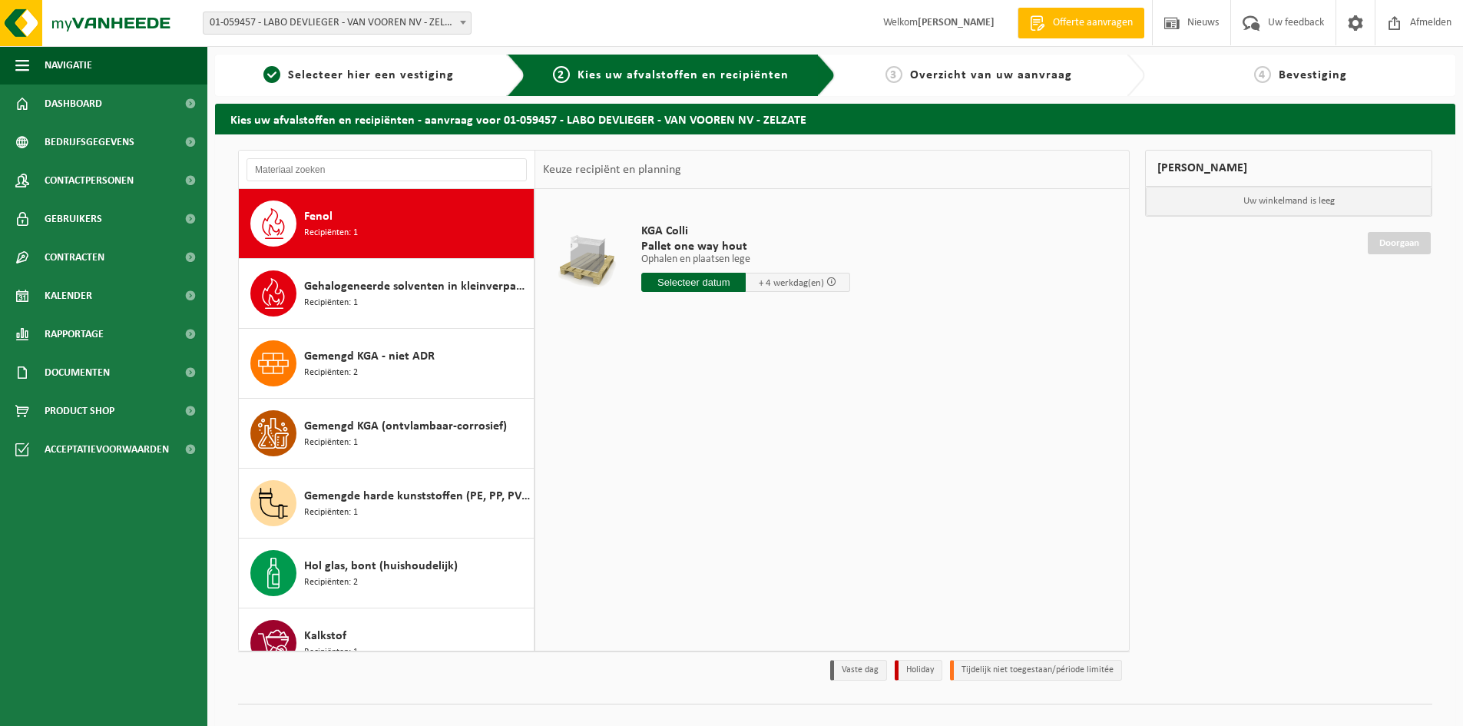
click at [323, 286] on span "Gehalogeneerde solventen in kleinverpakking" at bounding box center [417, 286] width 226 height 18
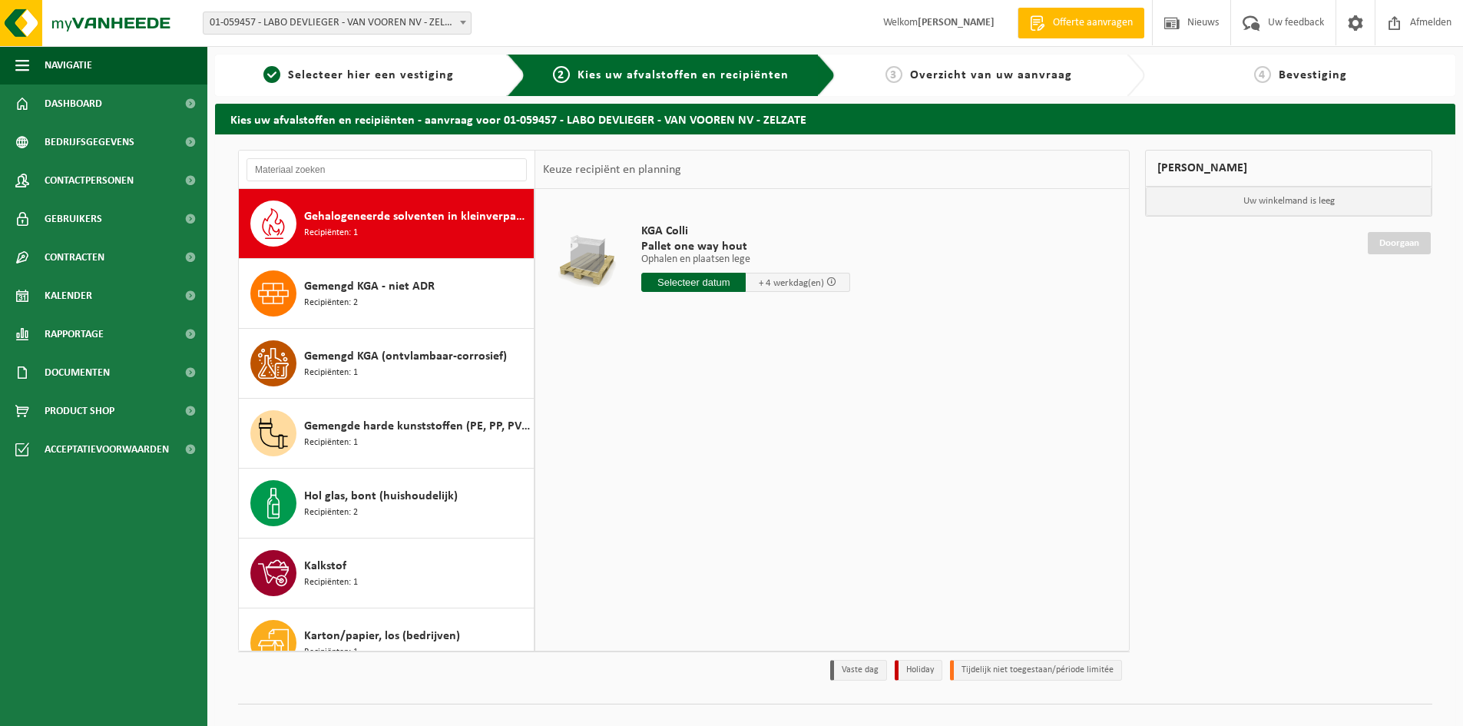
click at [323, 286] on span "Gemengd KGA - niet ADR" at bounding box center [369, 286] width 131 height 18
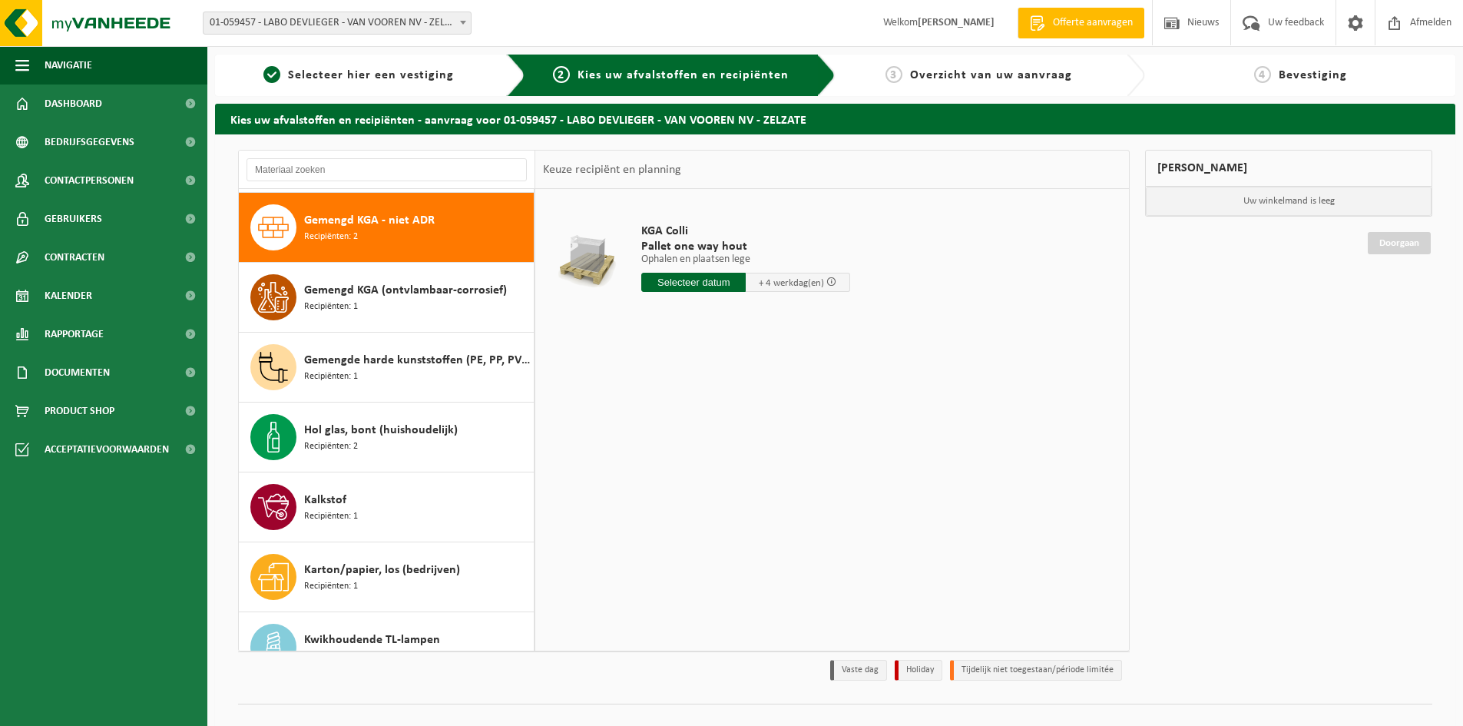
scroll to position [908, 0]
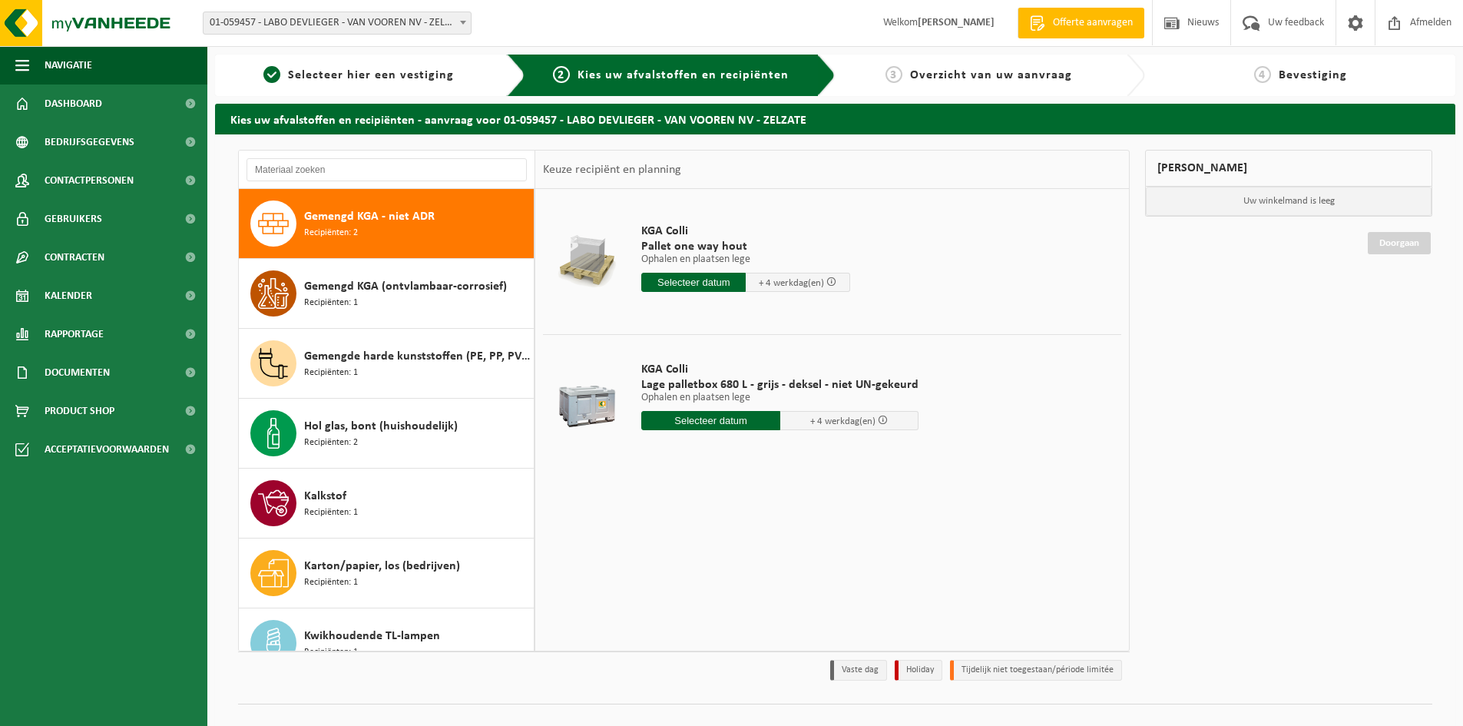
click at [239, 189] on button "Gemengd KGA - niet ADR Recipiënten: 2" at bounding box center [387, 224] width 296 height 70
